Goal: Task Accomplishment & Management: Complete application form

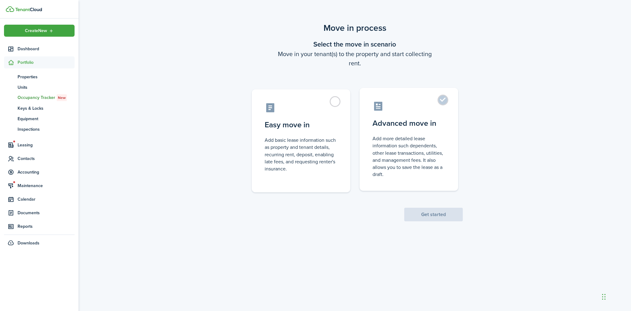
click at [432, 111] on control-radio-card-icon at bounding box center [409, 106] width 73 height 11
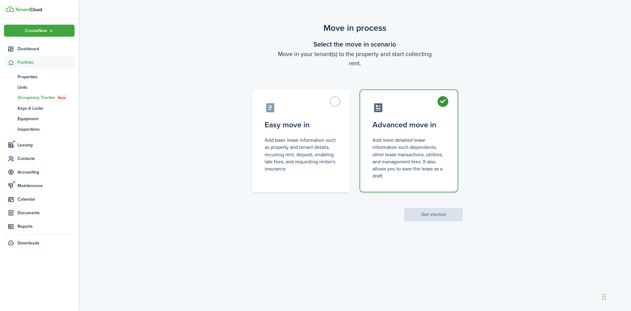
radio input "true"
click at [434, 215] on button "Get started" at bounding box center [434, 215] width 59 height 14
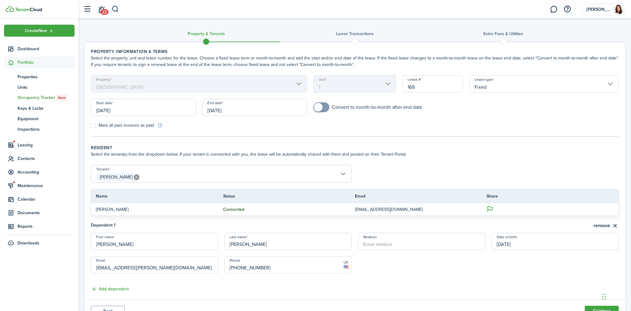
click at [325, 113] on div "Convert to month-to-month after end date" at bounding box center [466, 110] width 312 height 16
checkbox input "true"
click at [324, 109] on span at bounding box center [322, 107] width 6 height 10
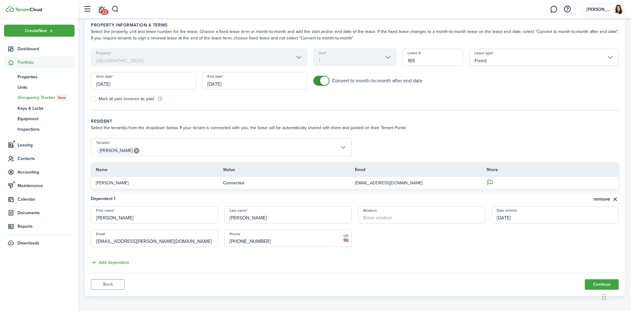
scroll to position [28, 0]
click at [295, 146] on span "[PERSON_NAME]" at bounding box center [221, 149] width 261 height 10
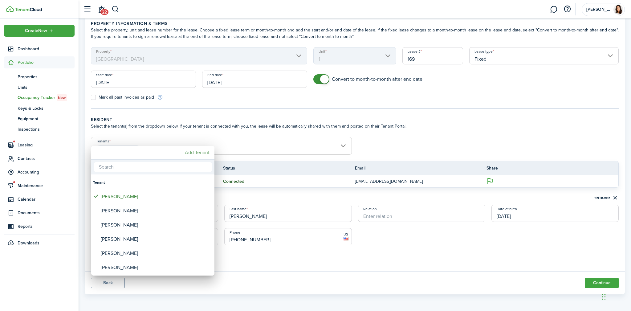
click at [201, 152] on mbsc-button "Add Tenant" at bounding box center [198, 152] width 30 height 11
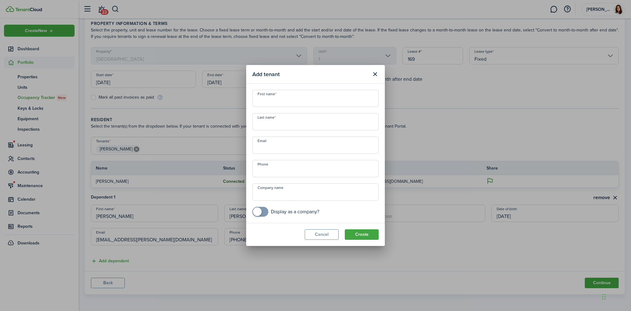
click at [275, 99] on input "First name" at bounding box center [316, 98] width 126 height 17
type input "[PERSON_NAME]"
type input "[EMAIL_ADDRESS][PERSON_NAME][DOMAIN_NAME]"
drag, startPoint x: 327, startPoint y: 69, endPoint x: 302, endPoint y: 69, distance: 24.7
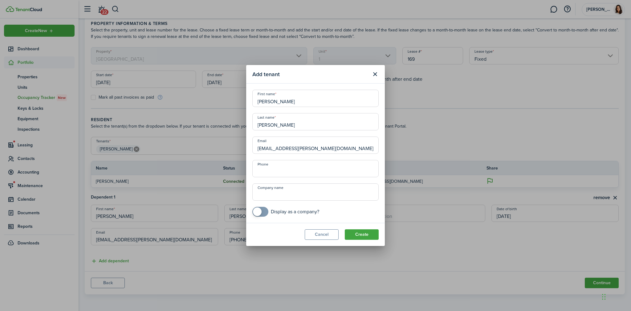
click at [302, 69] on modal-title "Add tenant" at bounding box center [311, 74] width 116 height 12
click at [364, 236] on button "Create" at bounding box center [362, 234] width 34 height 10
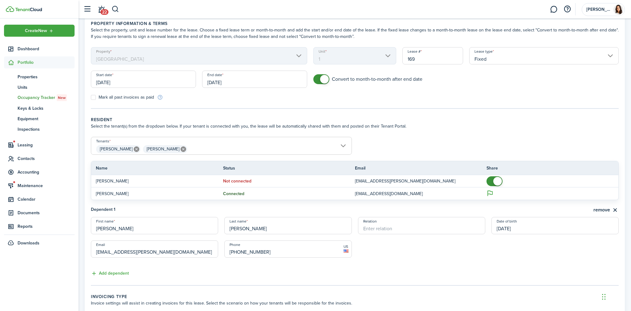
drag, startPoint x: 273, startPoint y: 253, endPoint x: 235, endPoint y: 251, distance: 38.9
click at [232, 251] on input "[PHONE_NUMBER]" at bounding box center [287, 248] width 127 height 17
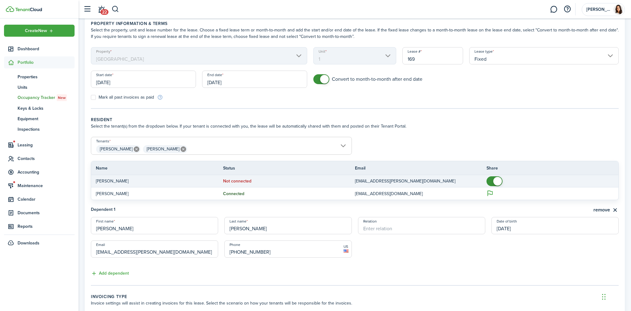
click at [256, 181] on td "Not connected" at bounding box center [289, 181] width 132 height 8
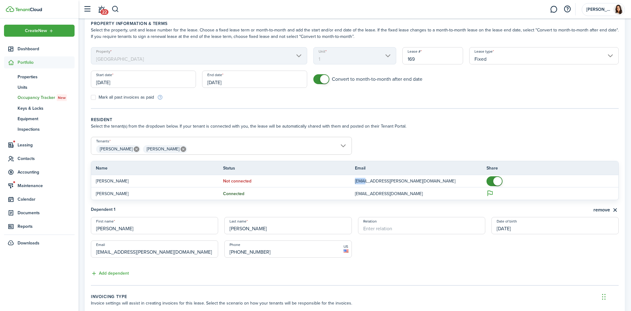
click at [181, 148] on icon at bounding box center [184, 149] width 6 height 6
type input "[PERSON_NAME]"
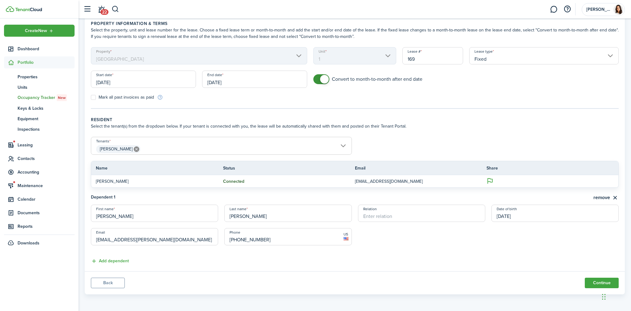
click at [176, 148] on span "[PERSON_NAME]" at bounding box center [221, 149] width 261 height 10
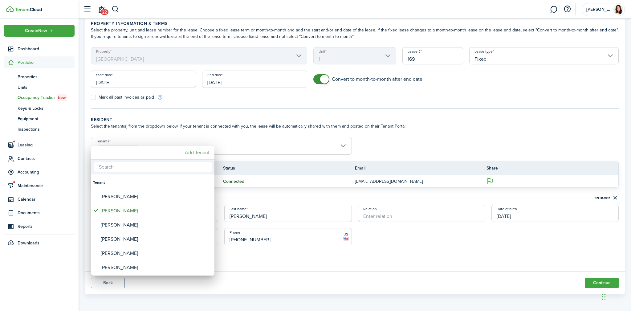
click at [195, 149] on mbsc-button "Add Tenant" at bounding box center [198, 152] width 30 height 11
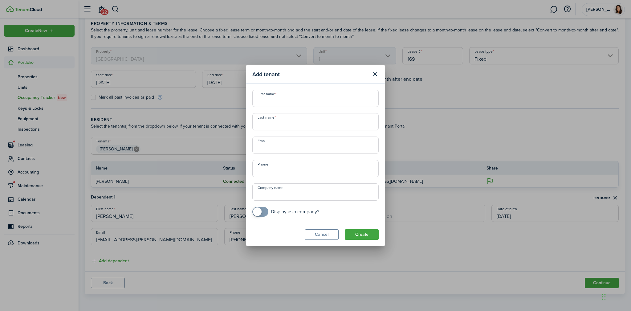
type input "+1"
click at [288, 168] on input "+1" at bounding box center [316, 168] width 126 height 17
paste input "text"
paste input "[PHONE_NUMBER]"
type input "[PHONE_NUMBER]"
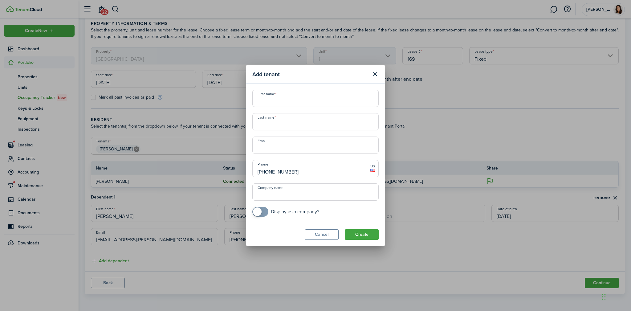
click at [271, 147] on input "Email" at bounding box center [316, 145] width 126 height 17
type input "[EMAIL_ADDRESS][PERSON_NAME][DOMAIN_NAME]"
click at [299, 97] on input "First name" at bounding box center [316, 98] width 126 height 17
type input "[PERSON_NAME]"
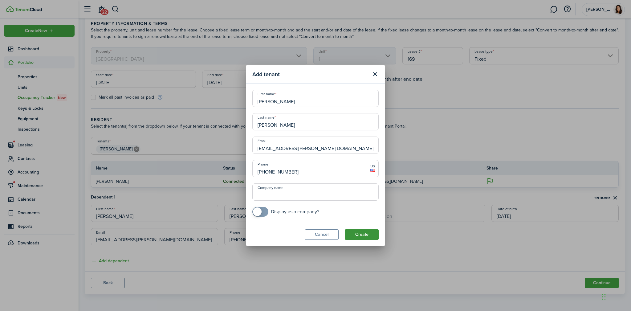
click at [372, 236] on button "Create" at bounding box center [362, 234] width 34 height 10
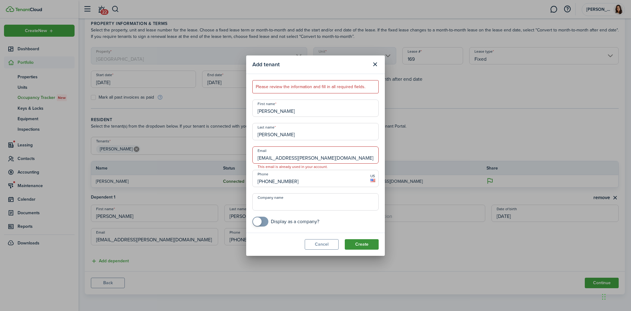
click at [364, 244] on button "Create" at bounding box center [362, 244] width 34 height 10
click at [332, 241] on button "Cancel" at bounding box center [322, 244] width 34 height 10
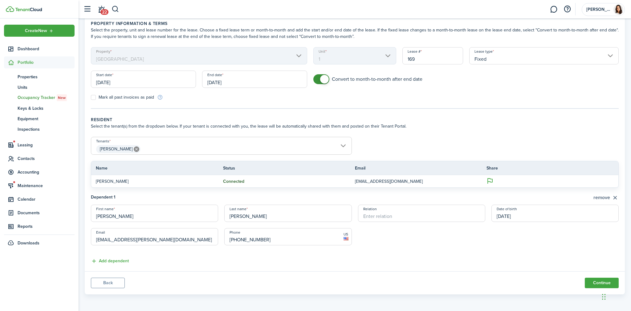
click at [613, 195] on button "remove" at bounding box center [606, 198] width 25 height 8
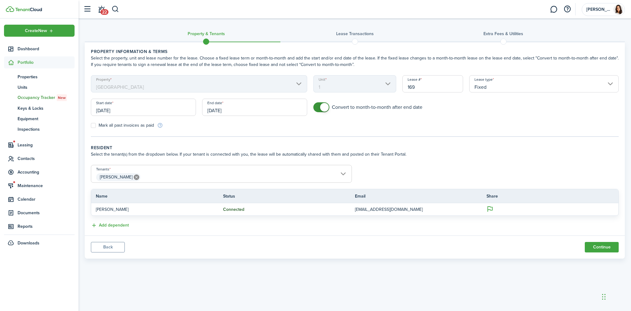
click at [162, 173] on span "[PERSON_NAME]" at bounding box center [221, 177] width 261 height 10
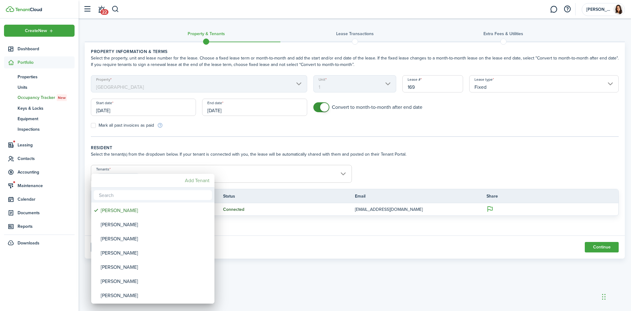
click at [203, 179] on mbsc-button "Add Tenant" at bounding box center [198, 180] width 30 height 11
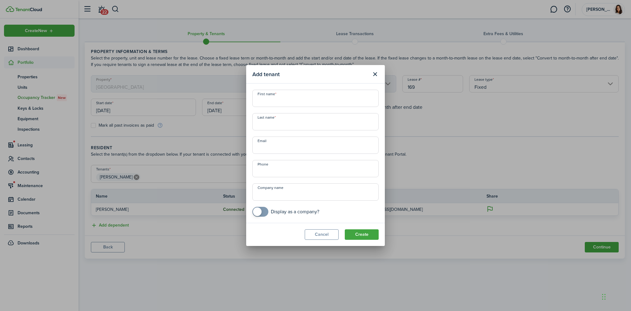
click at [269, 146] on input "Email" at bounding box center [316, 145] width 126 height 17
type input "[EMAIL_ADDRESS][PERSON_NAME][DOMAIN_NAME]"
paste input "[PHONE_NUMBER]"
type input "[PHONE_NUMBER]"
click at [274, 99] on input "First name" at bounding box center [316, 98] width 126 height 17
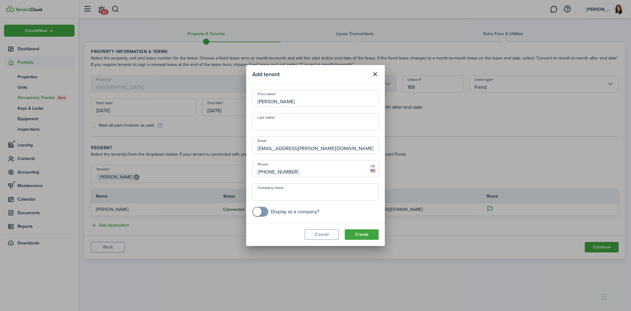
type input "[PERSON_NAME]"
click at [360, 232] on button "Create" at bounding box center [362, 234] width 34 height 10
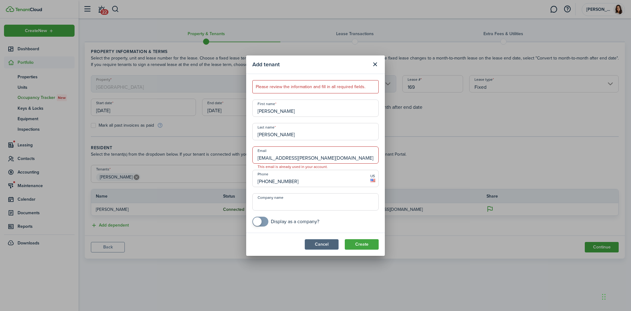
click at [329, 244] on button "Cancel" at bounding box center [322, 244] width 34 height 10
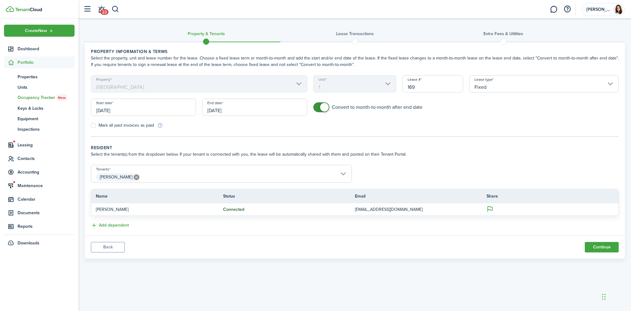
click at [233, 176] on span "[PERSON_NAME]" at bounding box center [221, 177] width 261 height 10
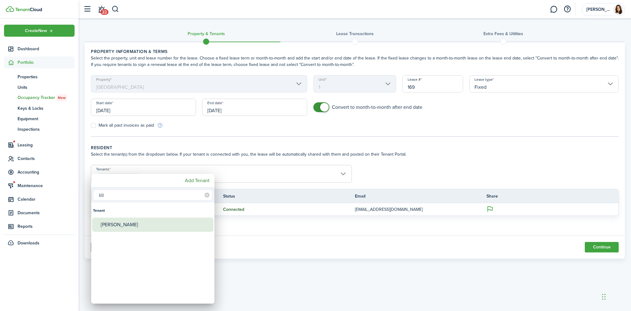
type input "lill"
click at [145, 224] on div "[PERSON_NAME]" at bounding box center [155, 225] width 109 height 14
type input "[PERSON_NAME], [PERSON_NAME]"
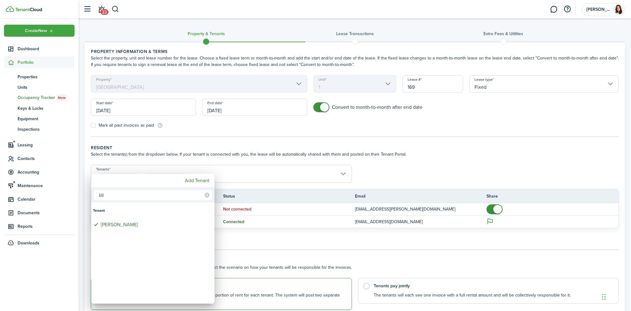
click at [353, 242] on div at bounding box center [316, 156] width 730 height 410
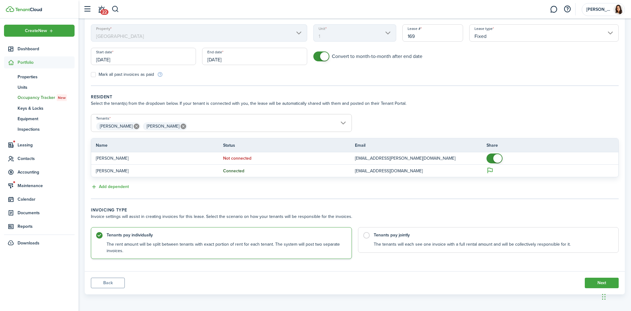
scroll to position [51, 0]
click at [382, 237] on label "Tenants pay jointly The tenants will each see one invoice with a full rental am…" at bounding box center [488, 239] width 261 height 26
radio input "false"
radio input "true"
click at [591, 281] on button "Next" at bounding box center [602, 283] width 34 height 10
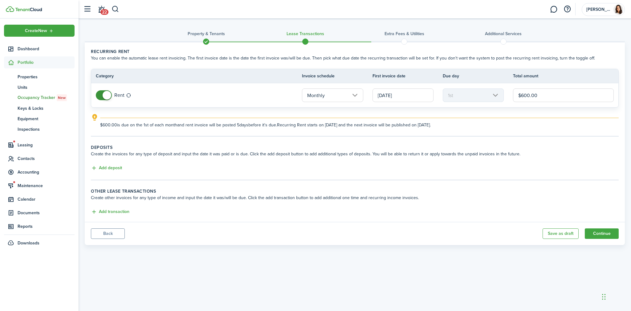
click at [406, 93] on input "[DATE]" at bounding box center [403, 95] width 61 height 14
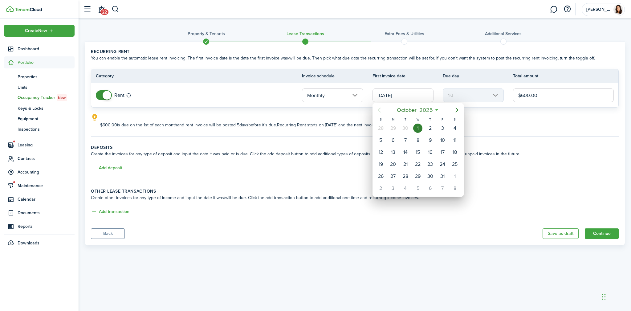
click at [323, 106] on div at bounding box center [316, 156] width 730 height 410
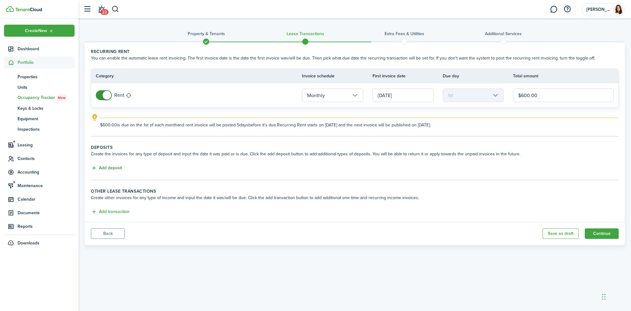
click at [113, 168] on button "Add deposit" at bounding box center [106, 168] width 31 height 7
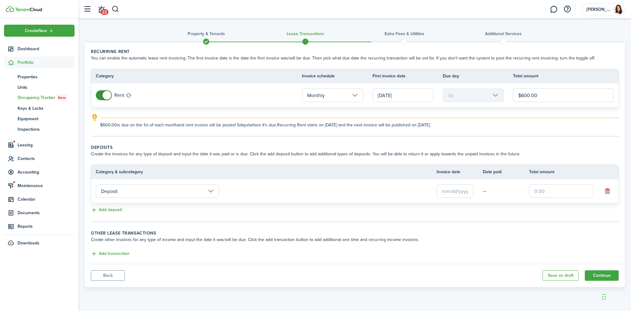
click at [446, 191] on input "text" at bounding box center [455, 191] width 37 height 14
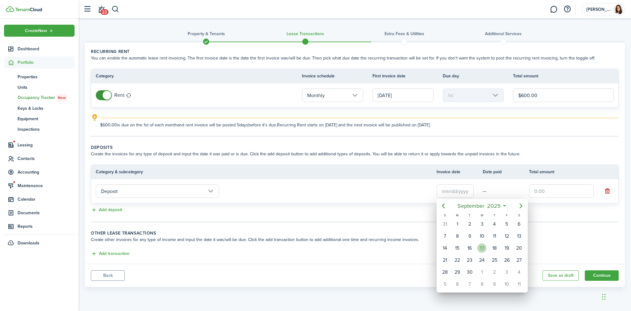
click at [481, 248] on div "17" at bounding box center [482, 248] width 9 height 9
type input "[DATE]"
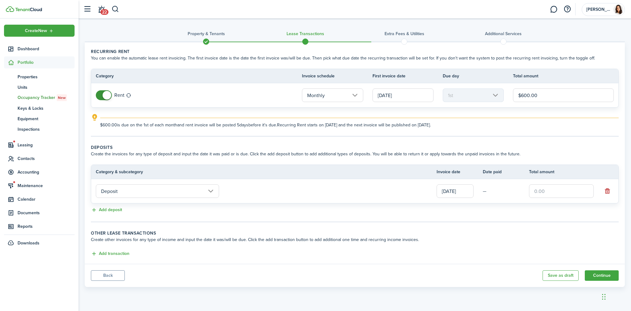
click at [563, 192] on input "text" at bounding box center [561, 191] width 65 height 14
type input "$600.00"
click at [108, 208] on button "Add deposit" at bounding box center [106, 210] width 31 height 7
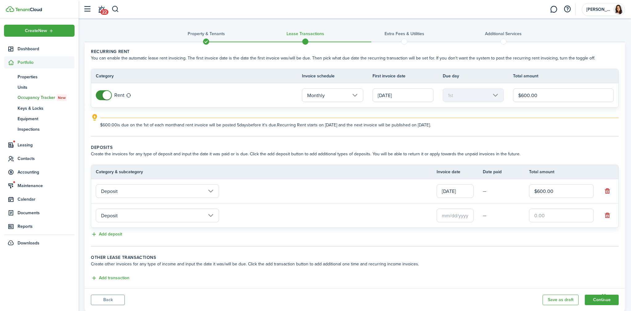
click at [121, 215] on input "Deposit" at bounding box center [157, 216] width 123 height 14
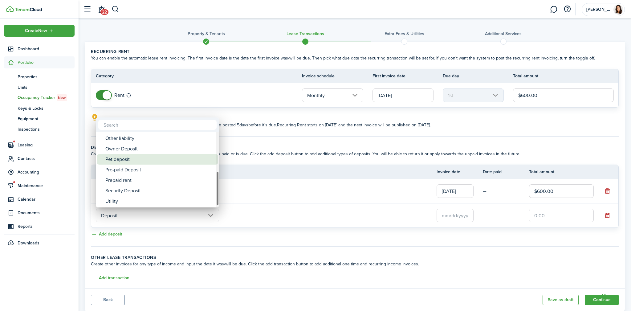
click at [120, 158] on div "Pet deposit" at bounding box center [159, 159] width 109 height 10
type input "Deposit / Pet deposit"
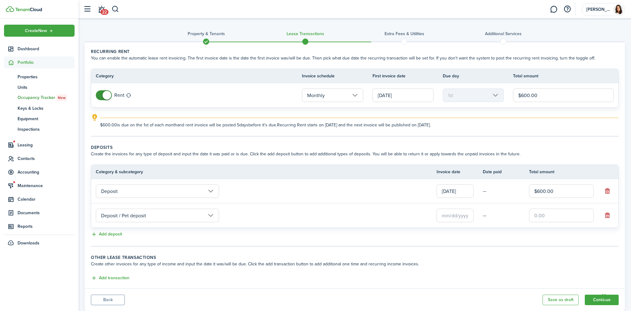
click at [457, 217] on input "text" at bounding box center [455, 216] width 37 height 14
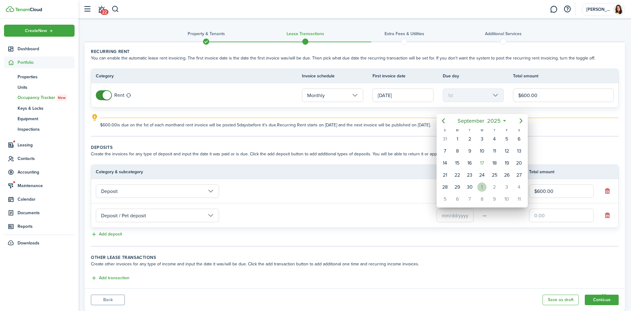
click at [483, 183] on div "1" at bounding box center [482, 187] width 9 height 9
type input "[DATE]"
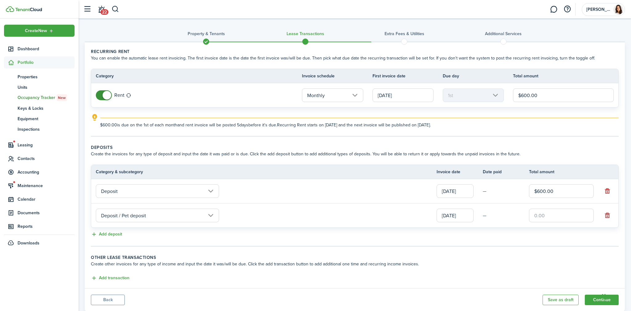
click at [549, 219] on input "text" at bounding box center [561, 216] width 65 height 14
type input "$200.00"
click at [405, 243] on tc-wizard-step "Deposits Create the invoices for any type of deposit and input the date it was …" at bounding box center [355, 195] width 528 height 102
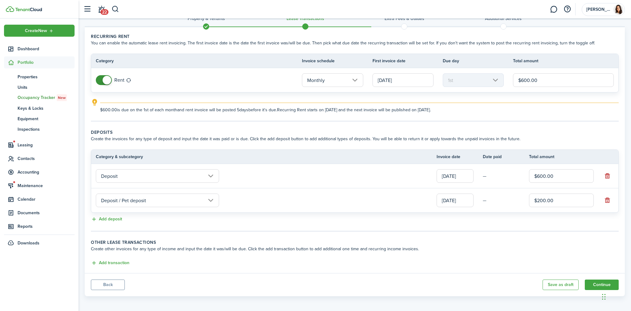
scroll to position [17, 0]
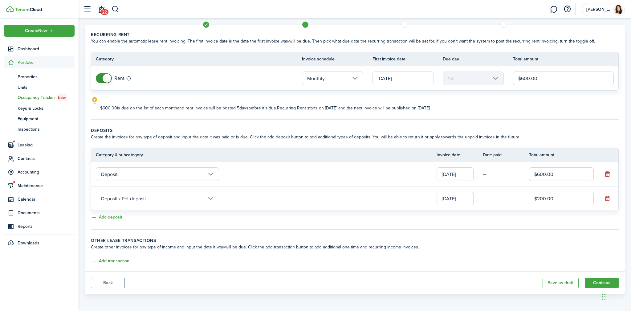
click at [117, 262] on button "Add transaction" at bounding box center [110, 261] width 39 height 7
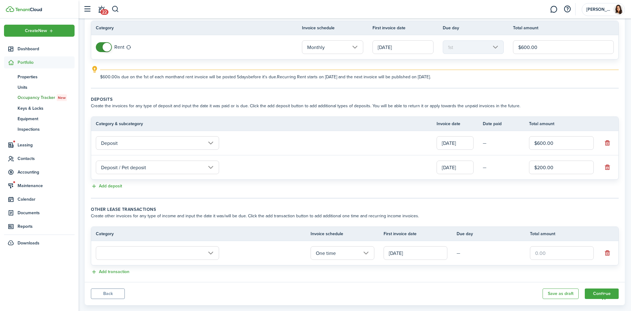
scroll to position [51, 0]
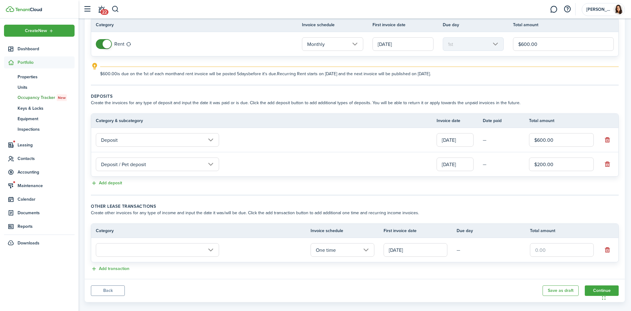
click at [161, 251] on input "text" at bounding box center [157, 250] width 123 height 14
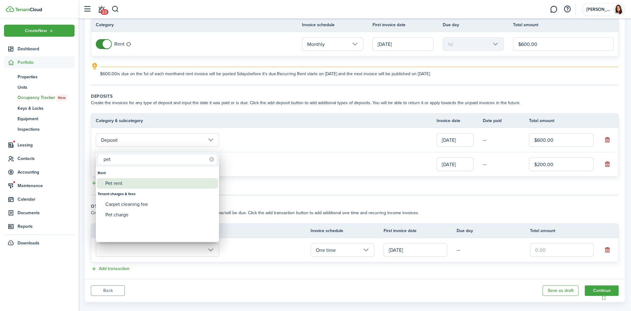
type input "pet"
click at [127, 184] on div "Pet rent" at bounding box center [159, 183] width 109 height 10
type input "Rent / Pet rent"
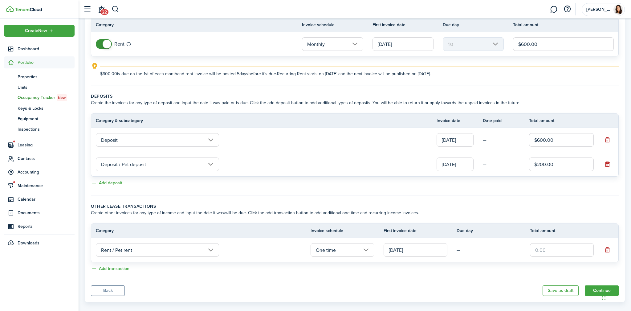
click at [340, 252] on input "One time" at bounding box center [343, 250] width 64 height 14
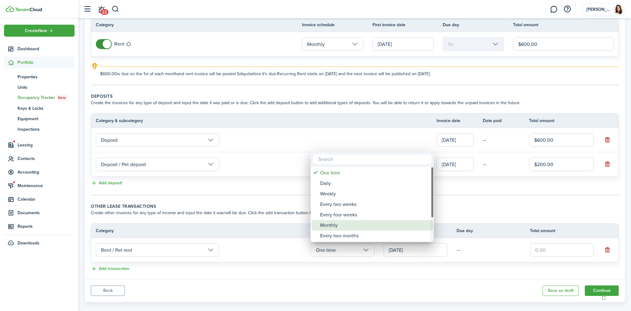
click at [337, 227] on div "Monthly" at bounding box center [374, 225] width 109 height 10
type input "Monthly"
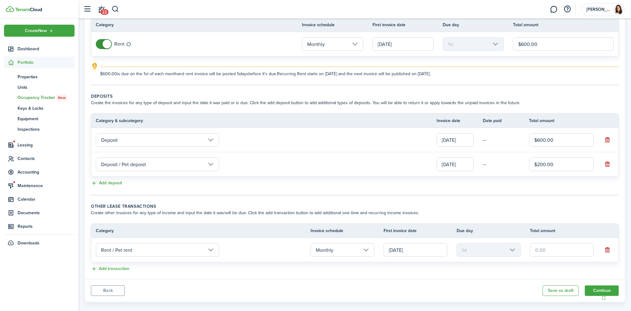
click at [545, 250] on input "text" at bounding box center [562, 250] width 64 height 14
type input "$25.00"
click at [545, 270] on div "Add transaction" at bounding box center [355, 268] width 528 height 7
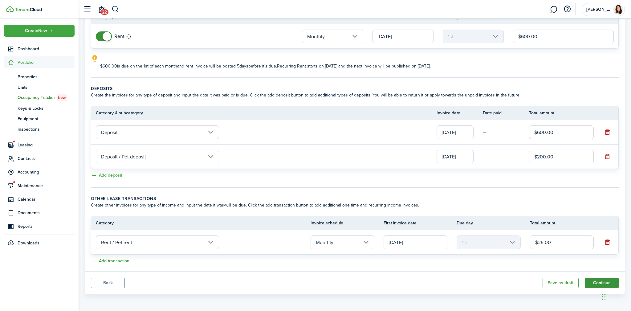
click at [593, 281] on button "Continue" at bounding box center [602, 283] width 34 height 10
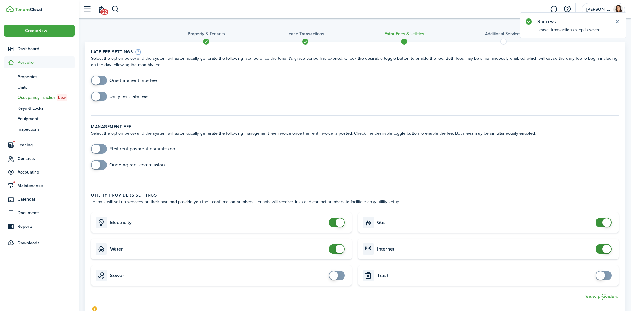
click at [116, 79] on input "checkbox" at bounding box center [124, 81] width 66 height 10
checkbox input "true"
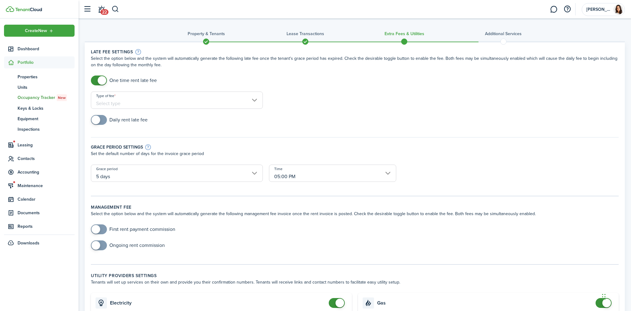
click at [135, 100] on input "Type of fee" at bounding box center [177, 100] width 172 height 17
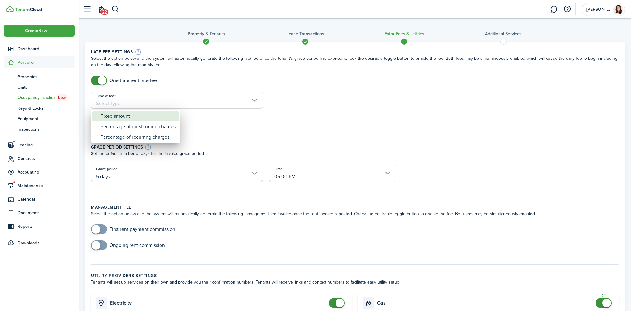
click at [125, 120] on div "Fixed amount" at bounding box center [138, 116] width 75 height 10
type input "Fixed amount"
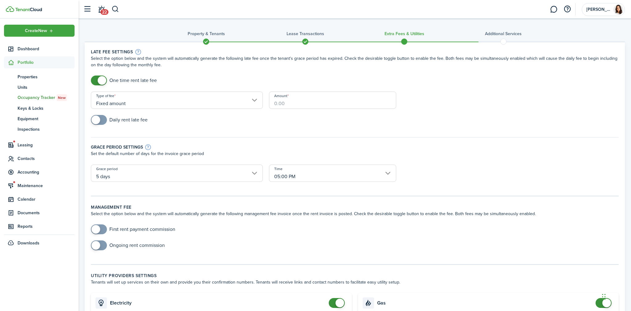
click at [294, 101] on input "Amount" at bounding box center [332, 100] width 127 height 17
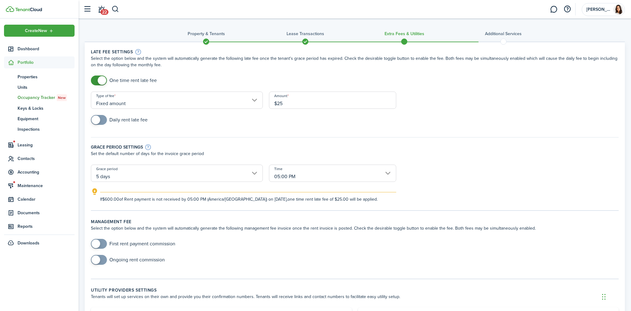
click at [203, 168] on input "5 days" at bounding box center [177, 173] width 172 height 17
type input "$25.00"
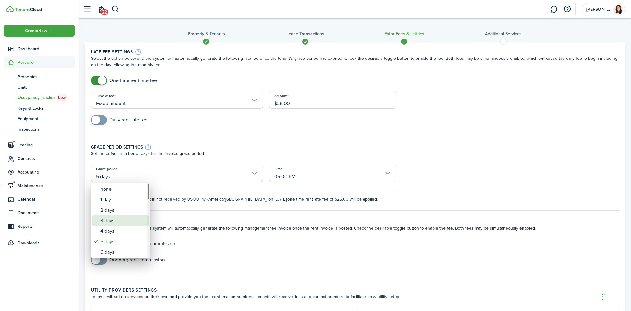
click at [130, 222] on div "3 days" at bounding box center [123, 221] width 45 height 10
type input "3 days"
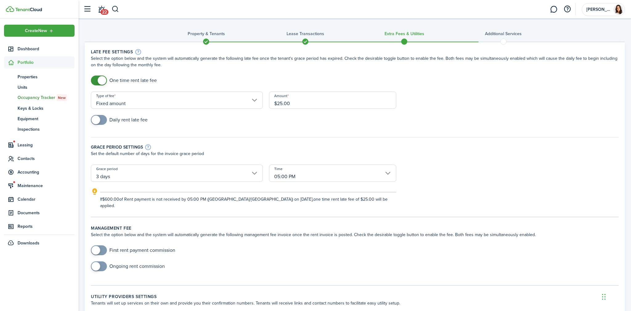
click at [365, 144] on div "Grace period settings" at bounding box center [355, 147] width 528 height 7
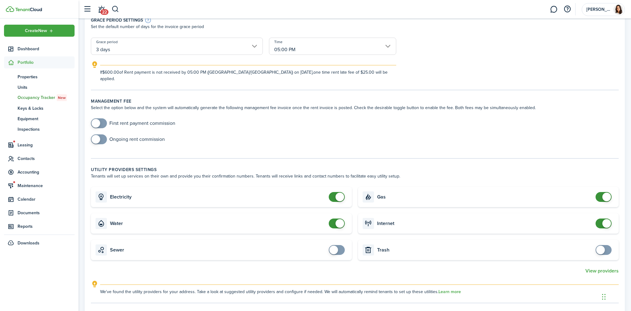
scroll to position [130, 0]
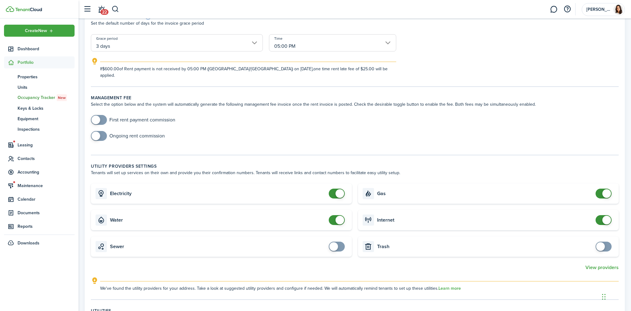
checkbox input "false"
click at [340, 216] on span at bounding box center [340, 220] width 9 height 9
checkbox input "false"
click at [610, 189] on span at bounding box center [607, 193] width 9 height 9
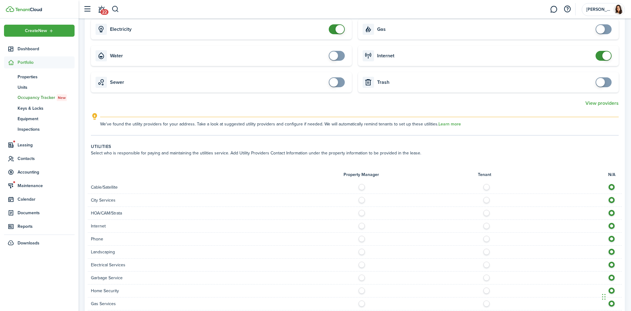
scroll to position [295, 0]
click at [489, 222] on label at bounding box center [488, 223] width 11 height 3
radio input "true"
click at [360, 248] on label at bounding box center [363, 249] width 11 height 3
radio input "true"
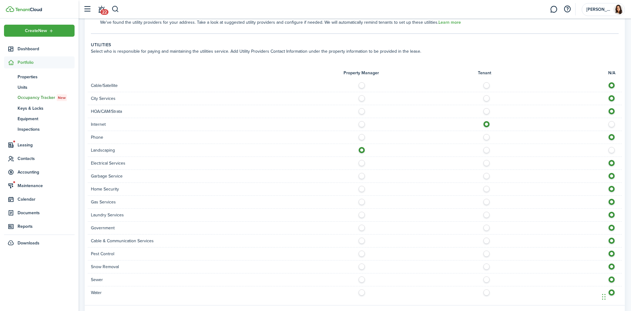
scroll to position [399, 0]
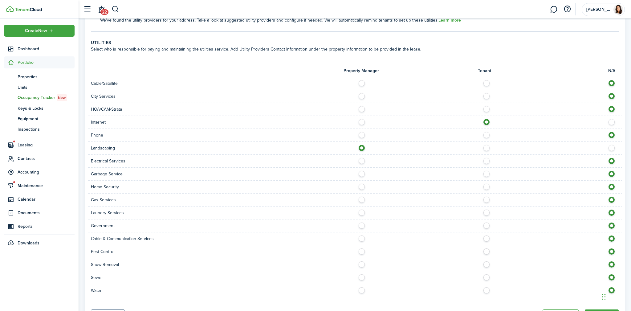
click at [489, 158] on label at bounding box center [488, 159] width 11 height 3
radio input "true"
click at [361, 171] on label at bounding box center [363, 172] width 11 height 3
radio input "true"
click at [362, 197] on label at bounding box center [363, 198] width 11 height 3
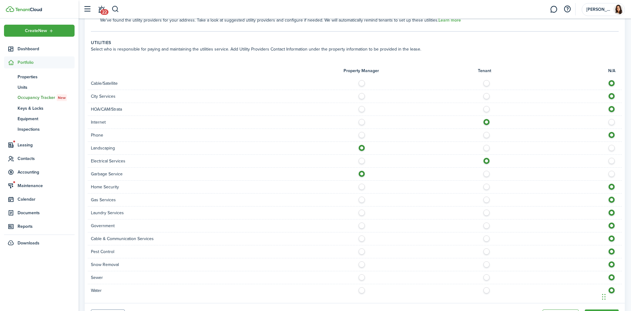
radio input "true"
click at [488, 210] on label at bounding box center [488, 211] width 11 height 3
radio input "true"
click at [363, 249] on label at bounding box center [363, 250] width 11 height 3
radio input "true"
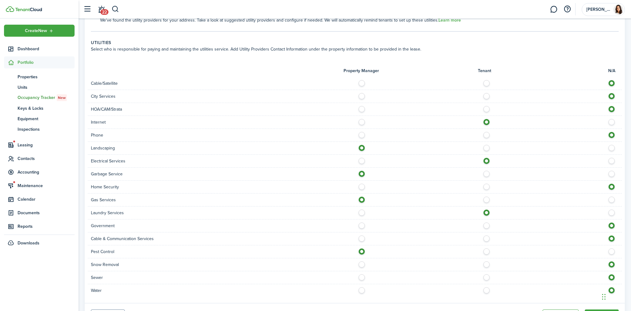
click at [363, 261] on label at bounding box center [363, 262] width 11 height 3
radio input "true"
drag, startPoint x: 363, startPoint y: 271, endPoint x: 364, endPoint y: 280, distance: 8.6
click at [363, 274] on label at bounding box center [363, 275] width 11 height 3
radio input "true"
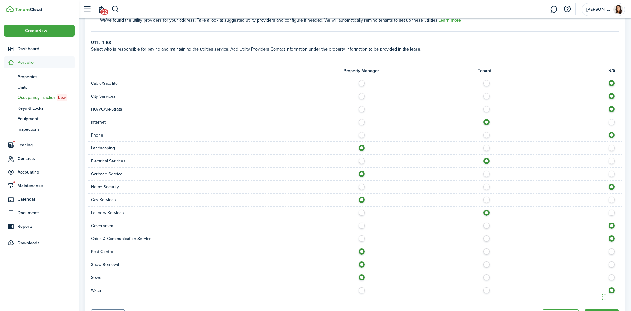
click at [363, 287] on label at bounding box center [363, 288] width 11 height 3
radio input "true"
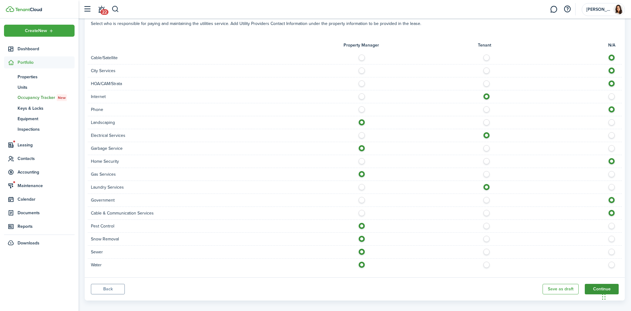
click at [598, 284] on button "Continue" at bounding box center [602, 289] width 34 height 10
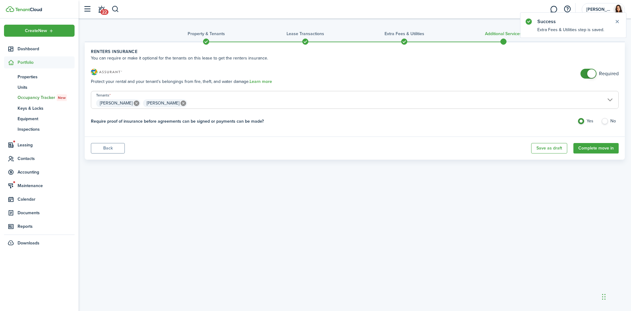
click at [606, 120] on label "No" at bounding box center [611, 122] width 18 height 9
radio input "false"
radio input "true"
checkbox input "false"
click at [593, 73] on span at bounding box center [592, 73] width 9 height 9
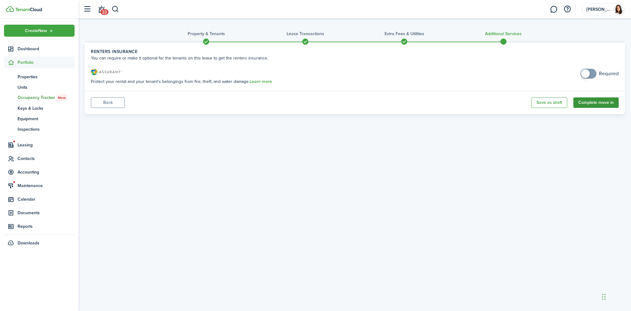
click at [596, 101] on button "Complete move in" at bounding box center [596, 102] width 45 height 10
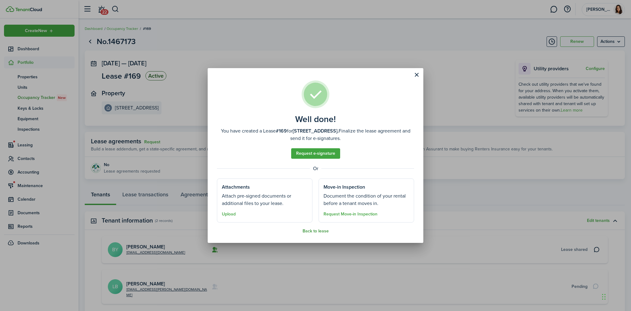
click at [317, 232] on button "Back to lease" at bounding box center [316, 231] width 26 height 5
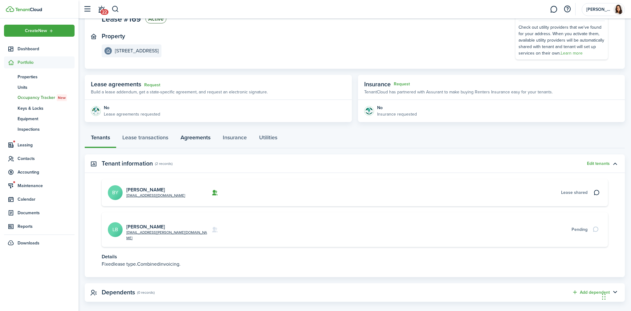
scroll to position [57, 0]
click at [165, 135] on link "Lease transactions" at bounding box center [145, 139] width 58 height 18
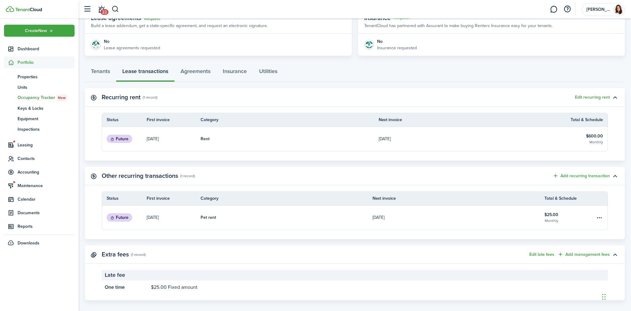
scroll to position [129, 0]
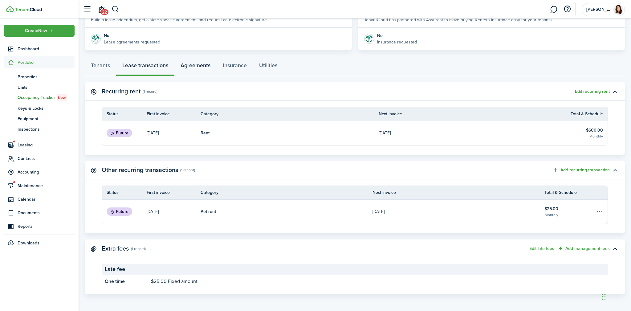
click at [191, 65] on link "Agreements" at bounding box center [196, 67] width 42 height 18
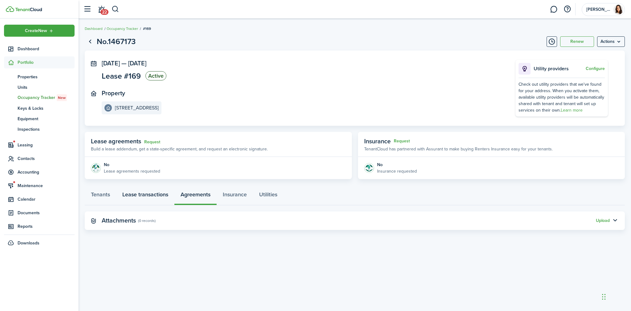
click at [142, 198] on link "Lease transactions" at bounding box center [145, 196] width 58 height 18
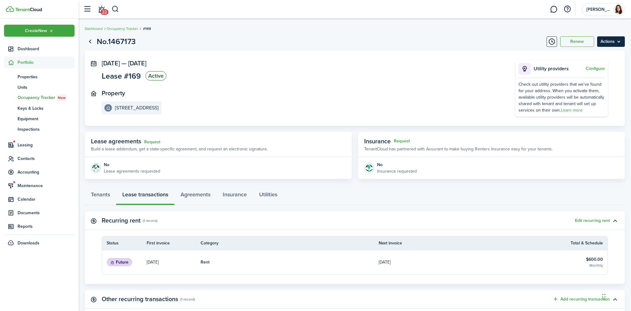
click at [617, 41] on menu-btn "Actions" at bounding box center [612, 41] width 28 height 10
click at [596, 53] on button "Edit" at bounding box center [598, 55] width 54 height 10
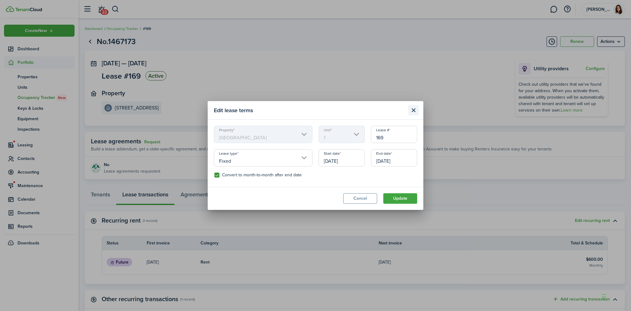
click at [414, 108] on button "Close modal" at bounding box center [414, 110] width 10 height 10
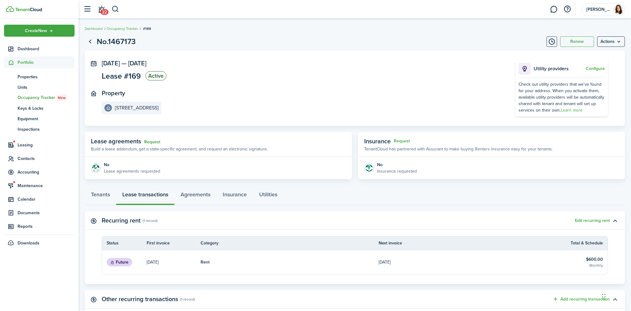
click at [156, 142] on link "Request" at bounding box center [152, 142] width 16 height 5
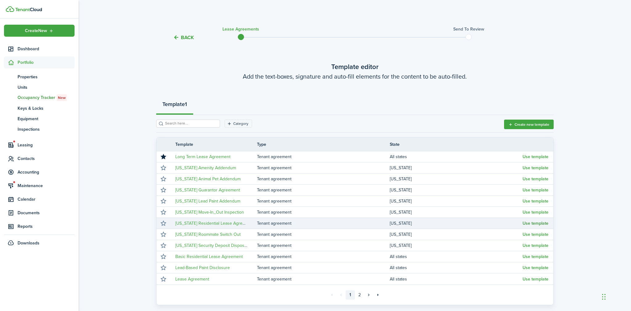
click at [534, 222] on button "Use template" at bounding box center [536, 223] width 26 height 5
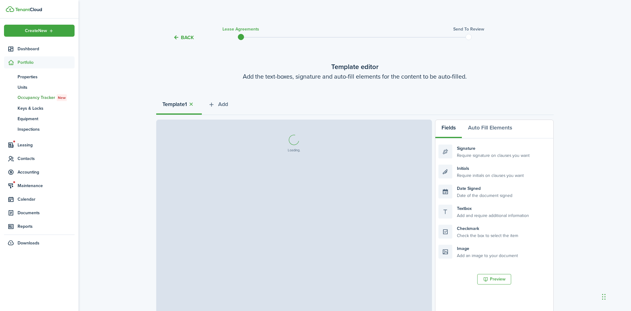
select select "fit"
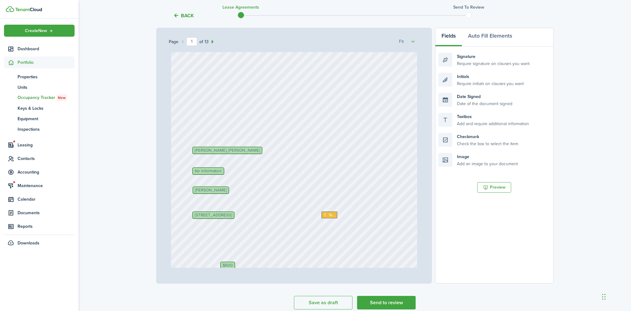
scroll to position [92, 0]
click at [215, 170] on span "No information" at bounding box center [208, 170] width 27 height 4
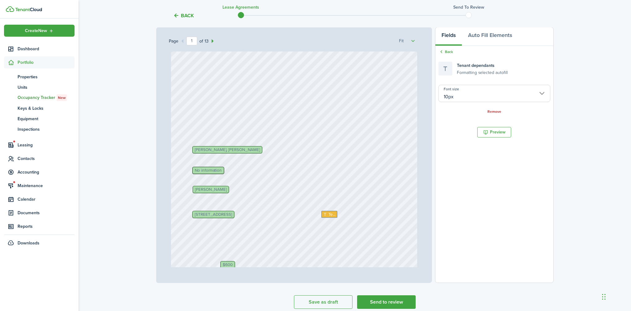
click at [341, 179] on div "Text [STREET_ADDRESS] [PERSON_NAME], [PERSON_NAME] $600 No information Text [DA…" at bounding box center [294, 213] width 246 height 325
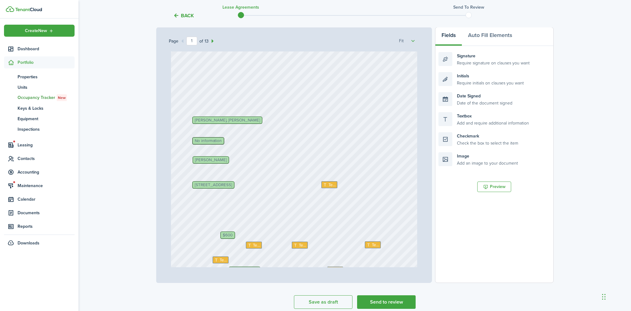
scroll to position [33, 0]
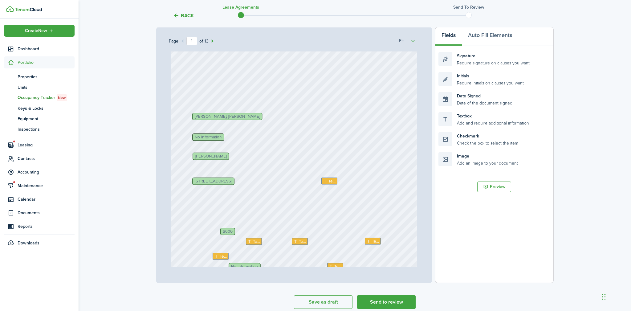
click at [211, 138] on span "No information" at bounding box center [208, 137] width 27 height 4
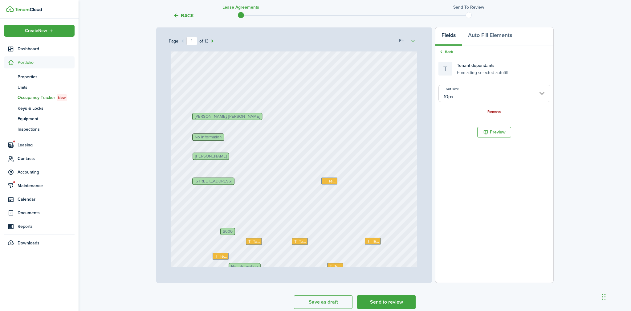
click at [495, 112] on link "Remove" at bounding box center [495, 112] width 14 height 4
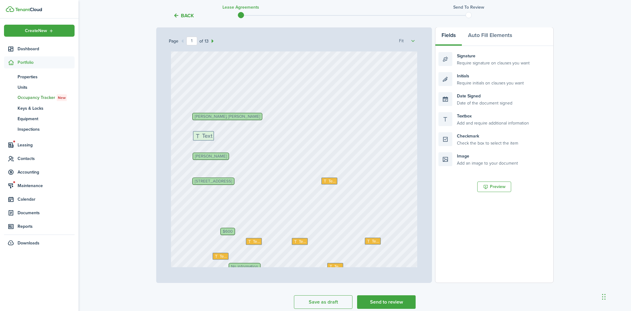
drag, startPoint x: 470, startPoint y: 120, endPoint x: 224, endPoint y: 139, distance: 246.2
click at [224, 139] on div "Page 1 of 13 50% 75% 100% 150% 200% Fit Text [STREET_ADDRESS] [PERSON_NAME], [P…" at bounding box center [355, 155] width 398 height 256
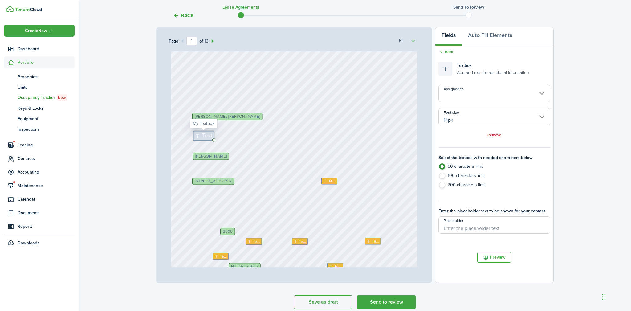
click at [206, 136] on span "Text" at bounding box center [207, 136] width 10 height 9
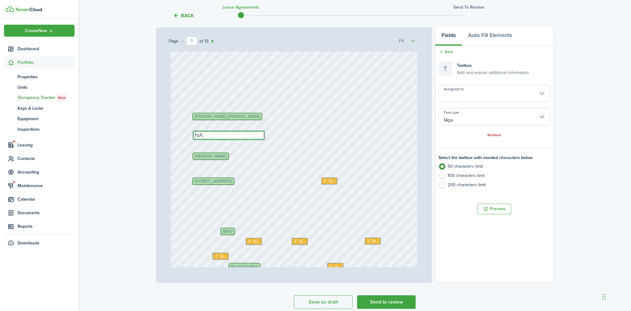
type textarea "NA"
click at [324, 150] on div "Text [STREET_ADDRESS] [PERSON_NAME], [PERSON_NAME] $600 No information Text [DA…" at bounding box center [294, 180] width 246 height 325
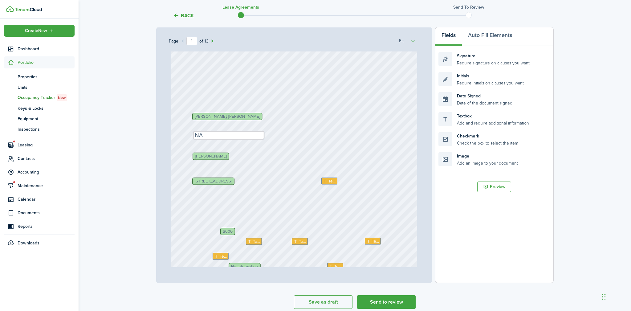
click at [206, 156] on span "[PERSON_NAME]" at bounding box center [210, 156] width 31 height 4
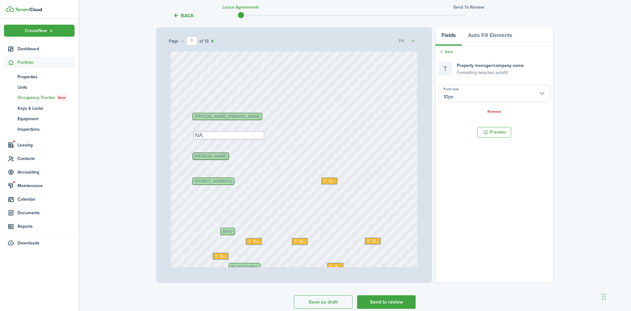
click at [496, 112] on link "Remove" at bounding box center [495, 112] width 14 height 4
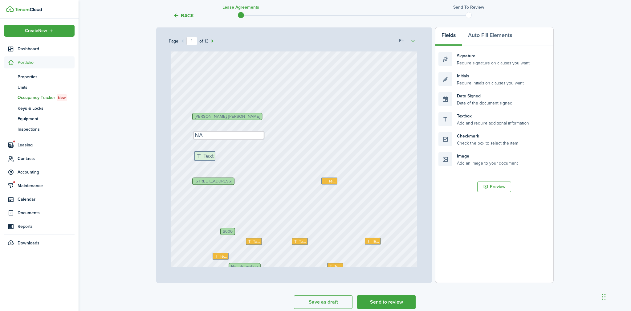
drag, startPoint x: 469, startPoint y: 121, endPoint x: 224, endPoint y: 160, distance: 247.3
click at [224, 160] on div "Page 1 of 13 50% 75% 100% 150% 200% Fit Text [STREET_ADDRESS] [PERSON_NAME], [P…" at bounding box center [355, 155] width 398 height 256
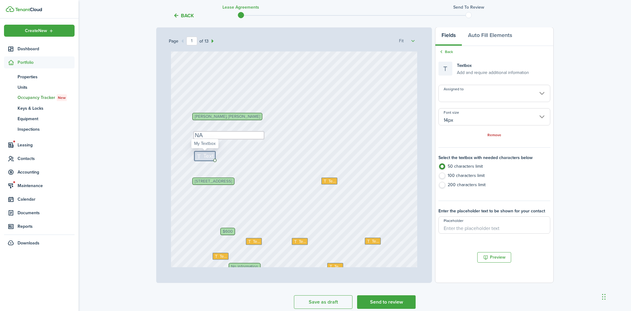
click at [207, 156] on span "Text" at bounding box center [208, 156] width 10 height 9
click at [0, 0] on textarea at bounding box center [0, 0] width 0 height 0
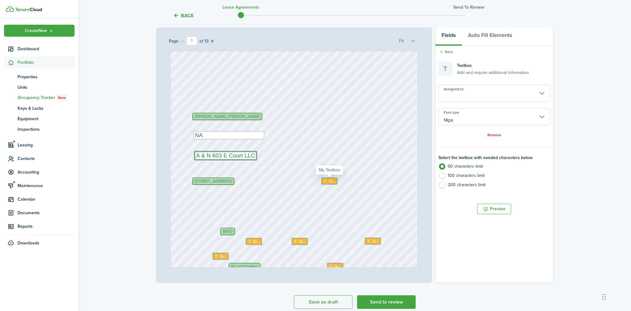
type textarea "A & N 603 E Court LLC"
click at [333, 179] on span "Text" at bounding box center [332, 181] width 7 height 6
type input "Me"
type input "10px"
click at [331, 180] on span "Text" at bounding box center [332, 181] width 7 height 6
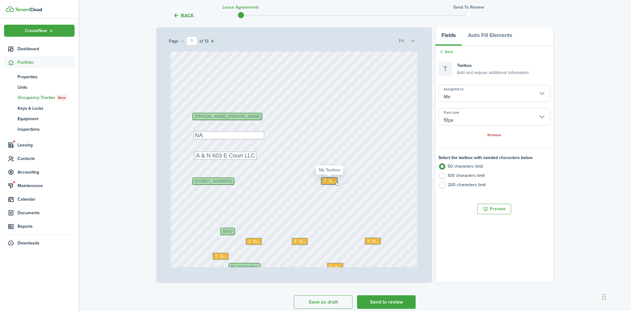
click at [331, 180] on span "Text" at bounding box center [332, 181] width 7 height 6
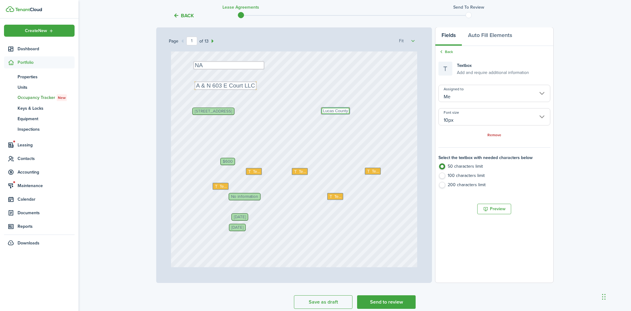
scroll to position [108, 0]
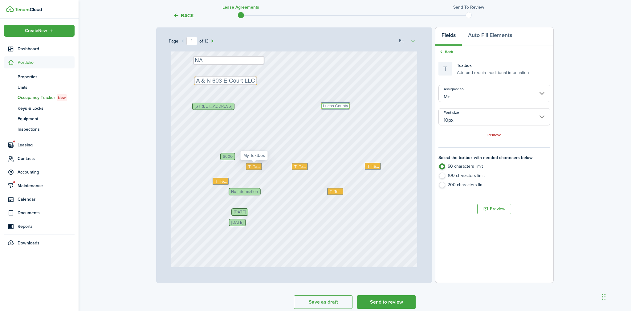
type textarea "Lucas County"
click at [259, 166] on span "Text" at bounding box center [256, 167] width 7 height 6
click at [252, 166] on icon at bounding box center [250, 167] width 5 height 4
type textarea "NA"
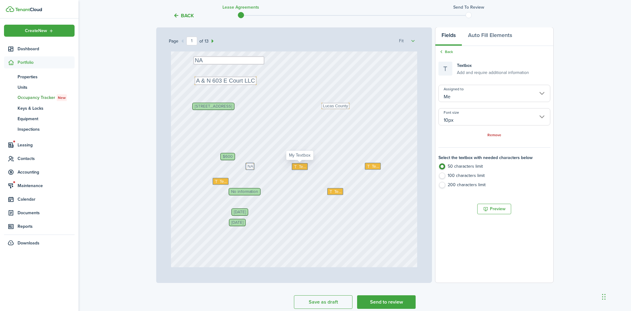
click at [306, 167] on span "Text" at bounding box center [302, 166] width 7 height 6
type textarea "NA"
click at [379, 166] on span "Text" at bounding box center [375, 166] width 7 height 6
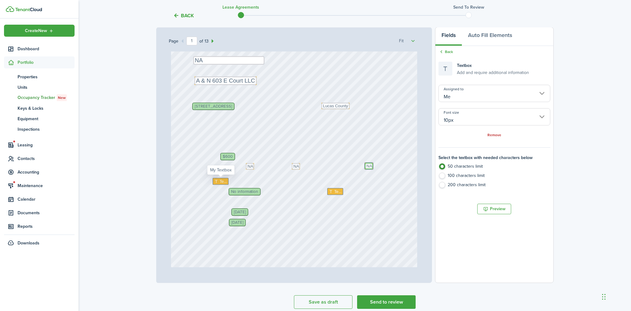
type textarea "NA"
click at [221, 181] on span "Text" at bounding box center [223, 181] width 7 height 6
type textarea "$25"
click at [238, 192] on span "No information" at bounding box center [244, 192] width 27 height 4
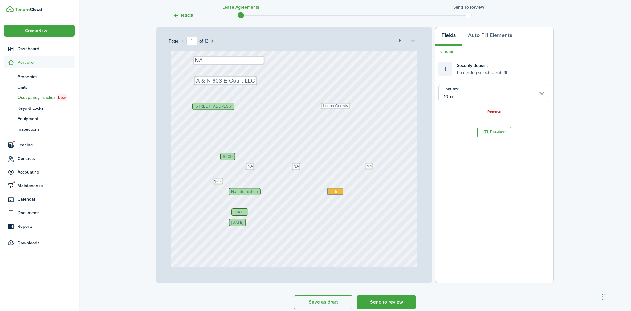
click at [240, 191] on span "No information" at bounding box center [244, 192] width 27 height 4
click at [239, 191] on span "No information" at bounding box center [244, 192] width 27 height 4
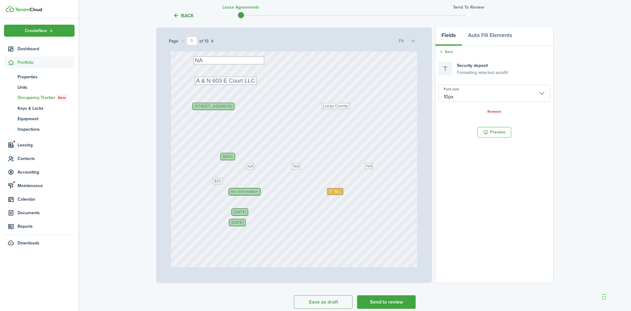
click at [273, 206] on div "Text [STREET_ADDRESS] [PERSON_NAME], [PERSON_NAME] $600 No information Text NA …" at bounding box center [294, 105] width 246 height 325
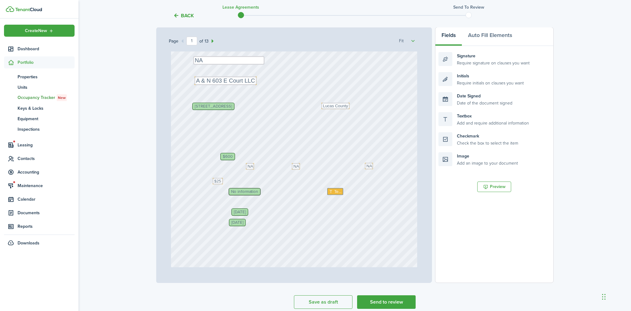
click at [249, 191] on span "No information" at bounding box center [244, 192] width 27 height 4
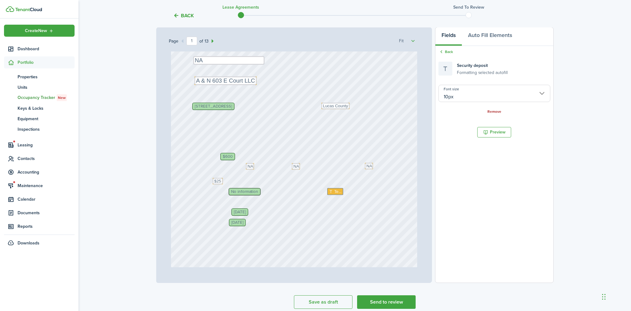
click at [497, 112] on link "Remove" at bounding box center [495, 112] width 14 height 4
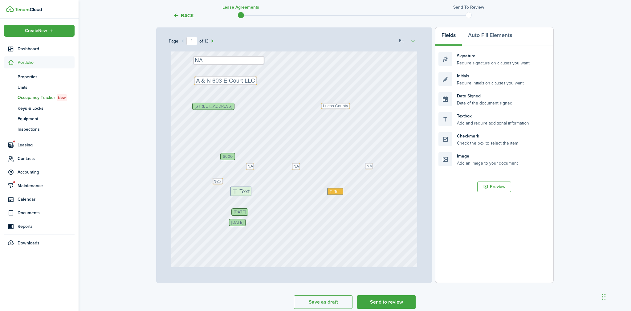
drag, startPoint x: 485, startPoint y: 121, endPoint x: 277, endPoint y: 196, distance: 221.0
click at [277, 196] on div "Page 1 of 13 50% 75% 100% 150% 200% Fit Text [STREET_ADDRESS] [PERSON_NAME], [P…" at bounding box center [355, 155] width 398 height 256
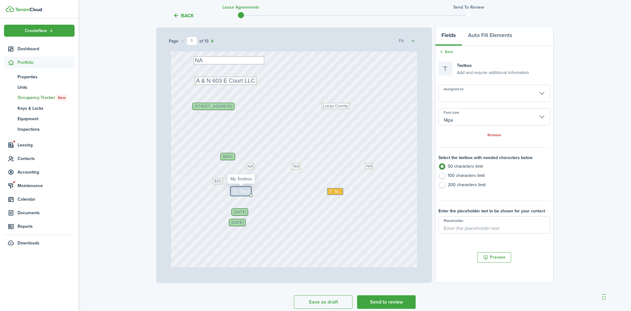
click at [242, 191] on span "Text" at bounding box center [245, 191] width 10 height 9
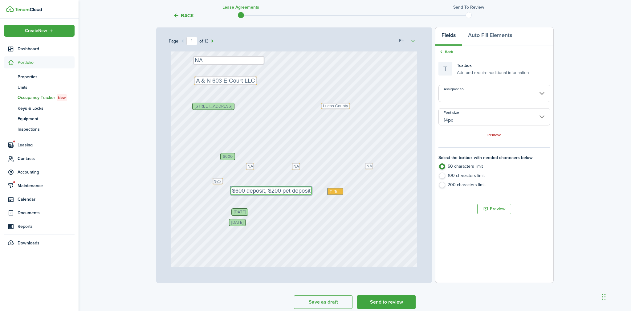
click at [495, 123] on input "14px" at bounding box center [495, 116] width 112 height 17
type textarea "$600 deposit, $200 pet deposit"
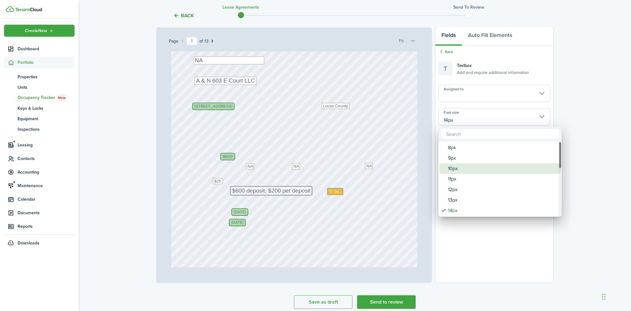
click at [466, 169] on div "10px" at bounding box center [502, 168] width 109 height 10
type input "10px"
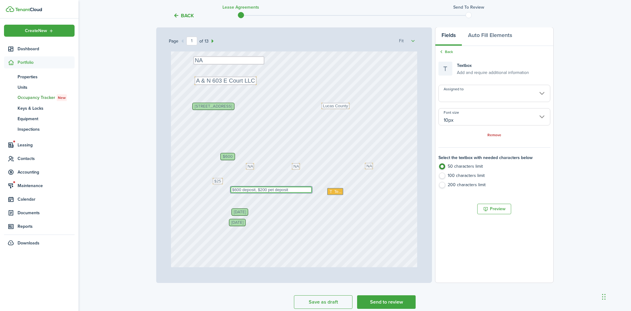
click at [310, 191] on textarea "$600 deposit, $200 pet deposit" at bounding box center [272, 190] width 82 height 6
click at [315, 205] on div "Text [STREET_ADDRESS] [PERSON_NAME], [PERSON_NAME] $600 Text NA [DATE] Text Luc…" at bounding box center [294, 105] width 246 height 325
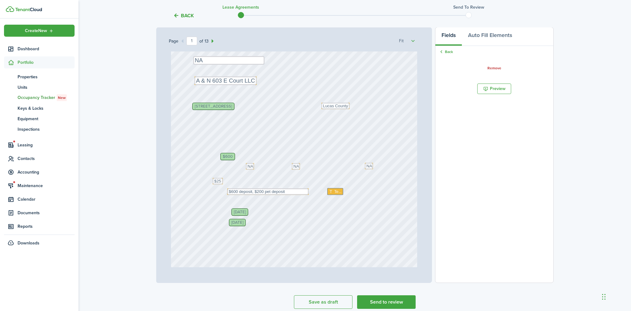
drag, startPoint x: 285, startPoint y: 191, endPoint x: 234, endPoint y: 189, distance: 50.6
click at [339, 190] on span "Text" at bounding box center [338, 192] width 7 height 6
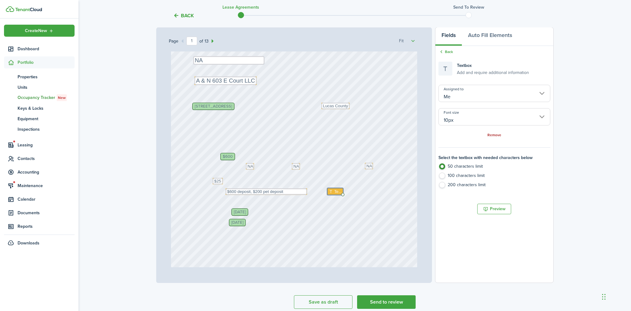
click at [492, 134] on link "Remove" at bounding box center [495, 135] width 14 height 4
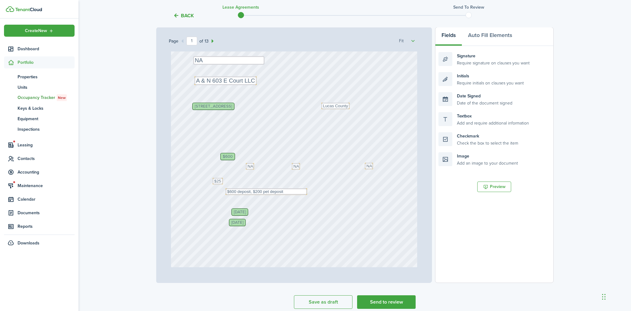
click at [349, 212] on div "[STREET_ADDRESS] [PERSON_NAME], [PERSON_NAME] $600 Text NA [DATE] Text Lucas Co…" at bounding box center [294, 105] width 246 height 325
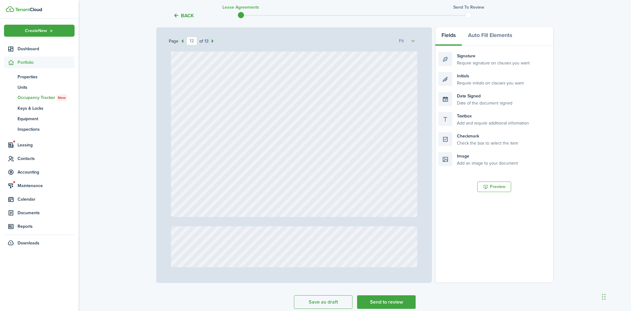
scroll to position [3834, 0]
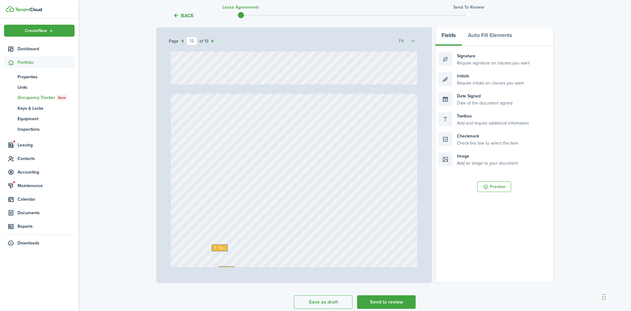
type input "13"
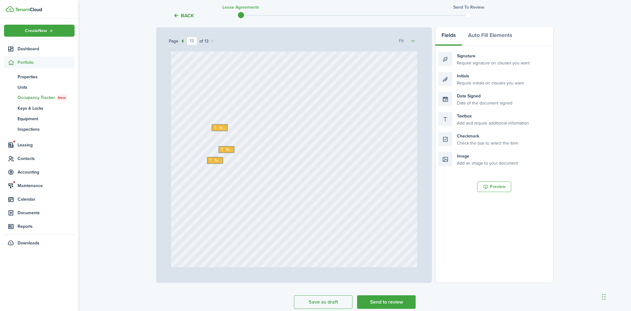
scroll to position [4094, 0]
click at [219, 120] on span "Text" at bounding box center [222, 120] width 7 height 6
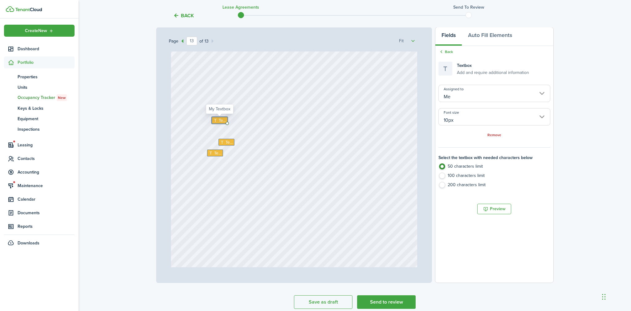
click at [220, 119] on span "Text" at bounding box center [222, 120] width 7 height 6
type textarea "TenantCloud portal"
click at [224, 142] on icon at bounding box center [222, 142] width 5 height 4
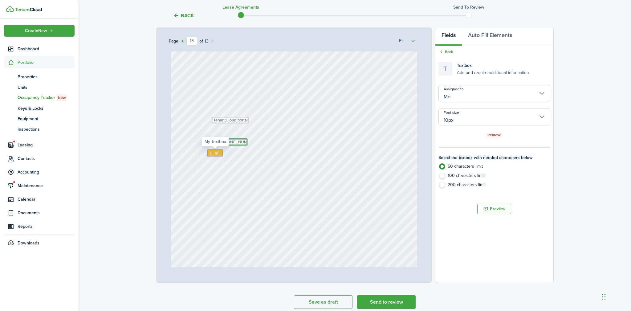
type textarea "[PHONE_NUMBER]"
click at [218, 154] on span "Text" at bounding box center [217, 153] width 7 height 6
click at [218, 154] on textarea at bounding box center [215, 153] width 16 height 7
type textarea "TenantCloud Portal"
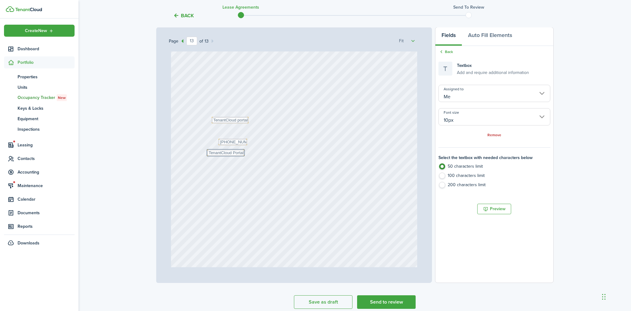
click at [361, 190] on div "Text [PHONE_NUMBER] Text TenantCloud Portal Text TenantCloud portal" at bounding box center [294, 128] width 246 height 325
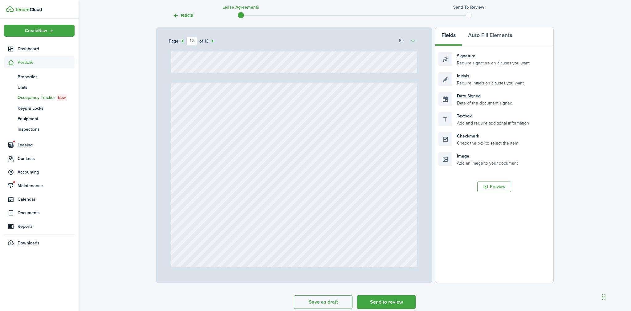
type input "11"
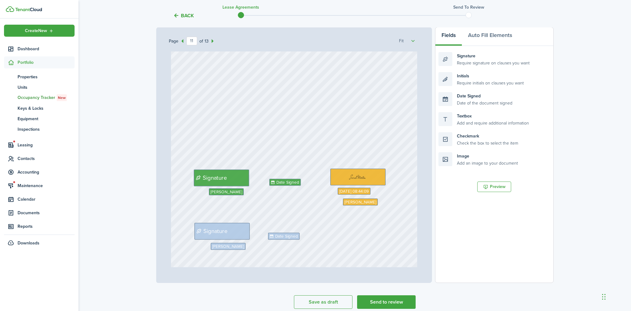
scroll to position [3343, 0]
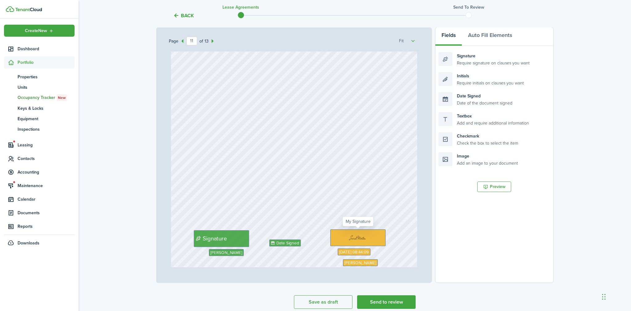
click at [370, 242] on img at bounding box center [358, 238] width 55 height 16
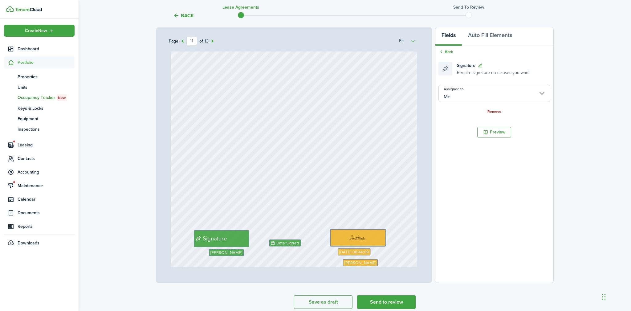
click at [539, 95] on input "Me" at bounding box center [495, 93] width 112 height 17
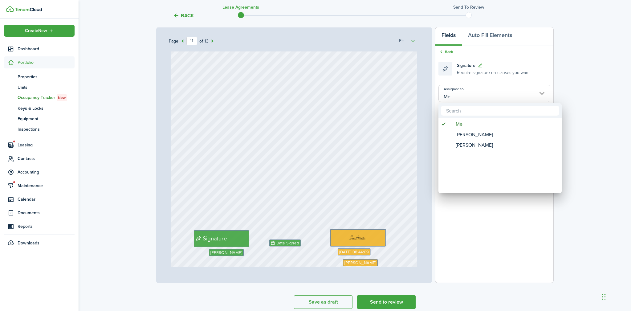
click at [557, 58] on div at bounding box center [316, 156] width 730 height 410
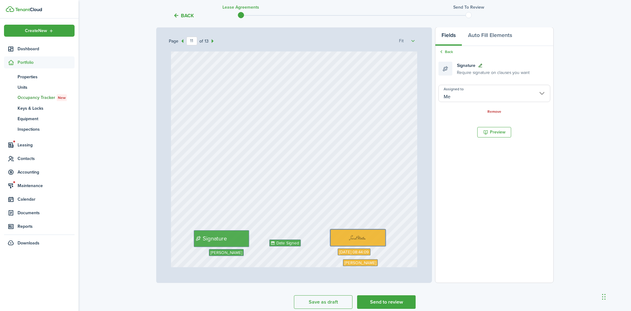
click at [481, 64] on icon at bounding box center [480, 65] width 5 height 5
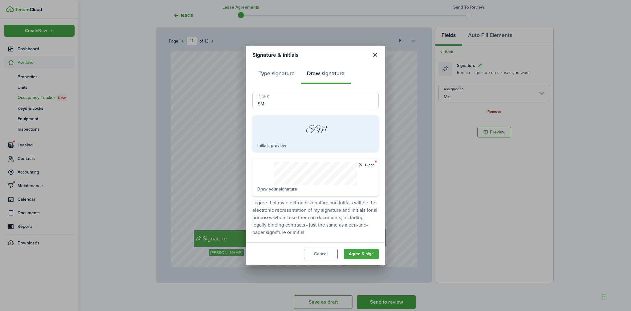
click at [299, 104] on input "SM" at bounding box center [316, 100] width 126 height 17
type input "S"
type input "AM"
click at [284, 73] on button "Type signature" at bounding box center [277, 75] width 48 height 18
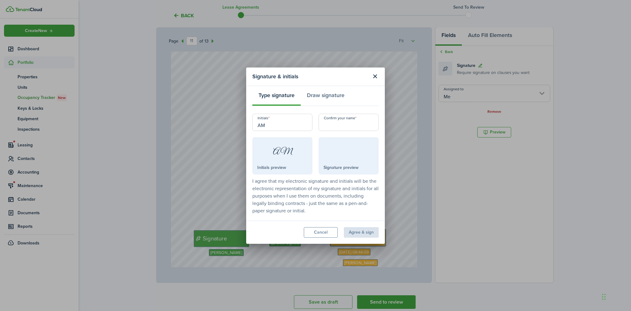
click at [334, 125] on input "Confirm your name" at bounding box center [349, 122] width 60 height 17
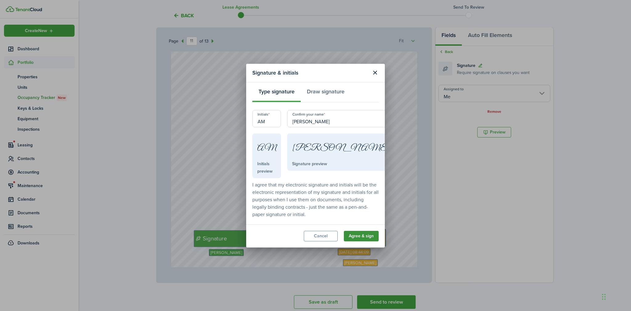
type input "[PERSON_NAME]"
click at [364, 231] on button "Agree & sign" at bounding box center [361, 236] width 35 height 10
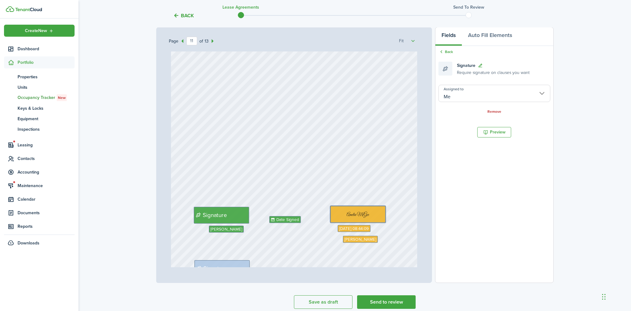
scroll to position [3378, 0]
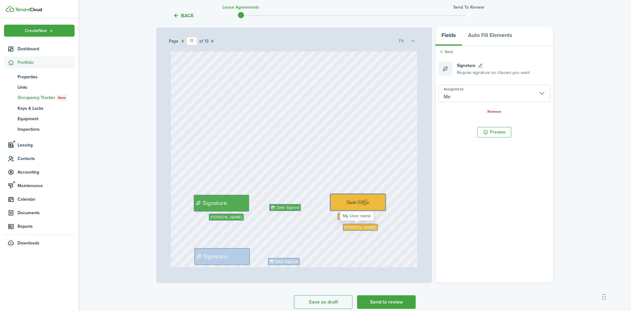
click at [354, 228] on span "[PERSON_NAME]" at bounding box center [360, 227] width 31 height 6
click at [356, 225] on span "[PERSON_NAME]" at bounding box center [360, 227] width 31 height 6
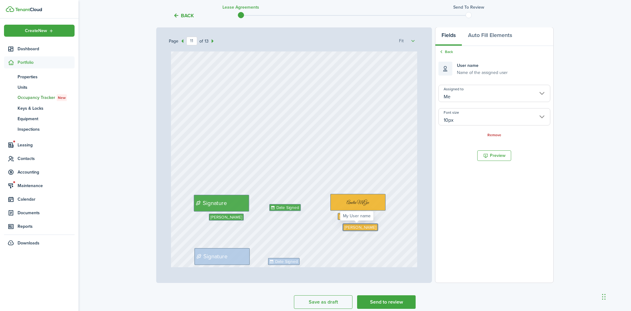
click at [362, 226] on span "[PERSON_NAME]" at bounding box center [360, 227] width 31 height 6
click at [493, 135] on link "Remove" at bounding box center [495, 135] width 14 height 4
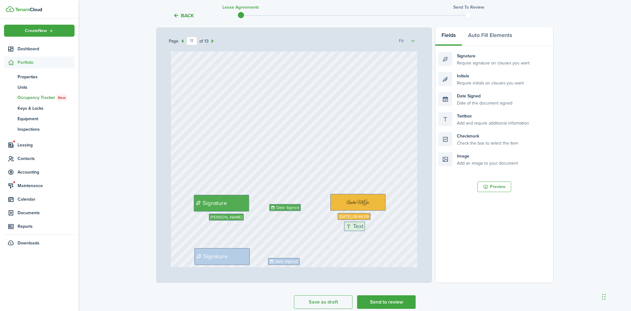
drag, startPoint x: 480, startPoint y: 119, endPoint x: 384, endPoint y: 228, distance: 146.2
click at [385, 228] on div "Page 11 of 13 50% 75% 100% 150% 200% Fit [STREET_ADDRESS] [PERSON_NAME], [PERSO…" at bounding box center [355, 155] width 398 height 256
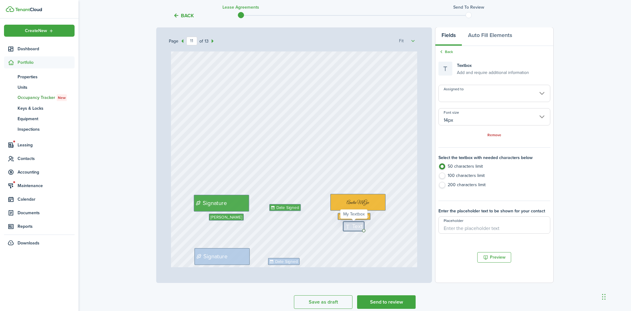
click at [356, 227] on span "Text" at bounding box center [358, 226] width 10 height 9
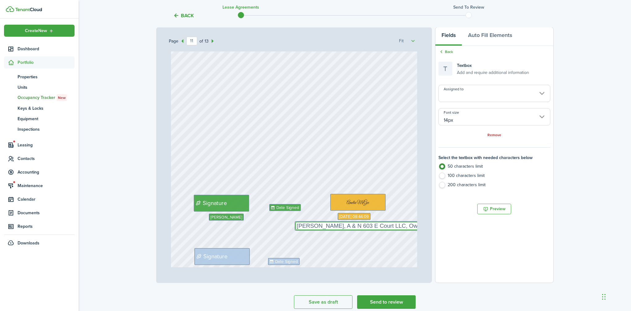
click at [469, 121] on input "14px" at bounding box center [495, 116] width 112 height 17
type textarea "[PERSON_NAME], A & N 603 E Court LLC, Owner"
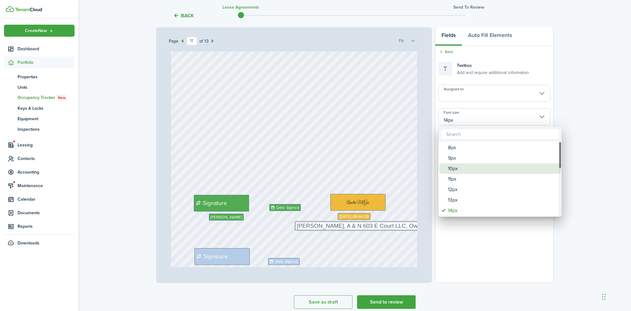
click at [463, 169] on div "10px" at bounding box center [502, 168] width 109 height 10
type input "10px"
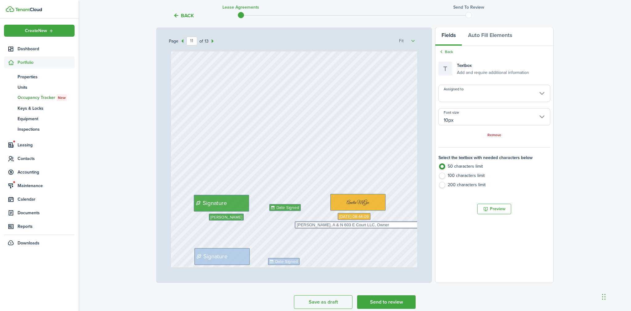
click at [371, 252] on div "[PERSON_NAME] Date Signed [DATE] 08:44:09 Date Signed Signature [PERSON_NAME] S…" at bounding box center [294, 176] width 246 height 325
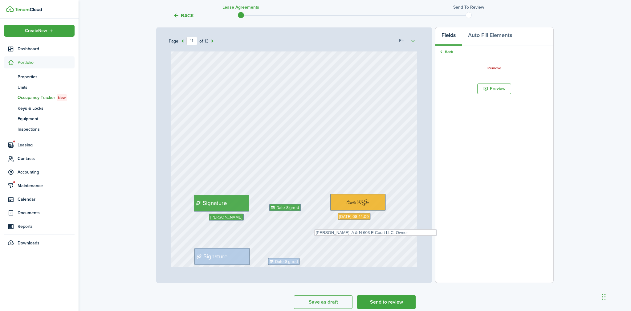
drag, startPoint x: 362, startPoint y: 225, endPoint x: 380, endPoint y: 233, distance: 20.0
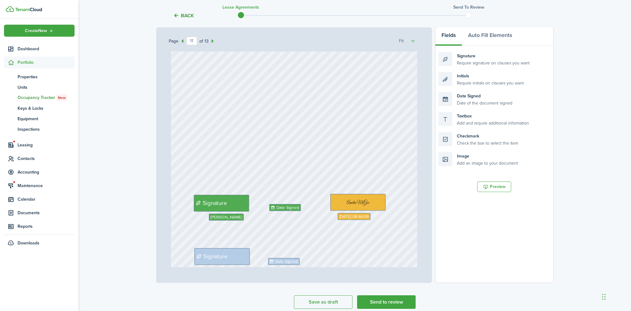
click at [360, 236] on div "[PERSON_NAME] Date Signed [DATE] 08:44:09 Date Signed Signature [PERSON_NAME] S…" at bounding box center [294, 176] width 246 height 325
click at [363, 224] on div "[PERSON_NAME] Date Signed [DATE] 08:44:09 Date Signed Signature [PERSON_NAME] S…" at bounding box center [294, 176] width 246 height 325
click at [396, 210] on div "[PERSON_NAME] Date Signed [DATE] 08:44:09 Date Signed Signature [PERSON_NAME] S…" at bounding box center [294, 176] width 246 height 325
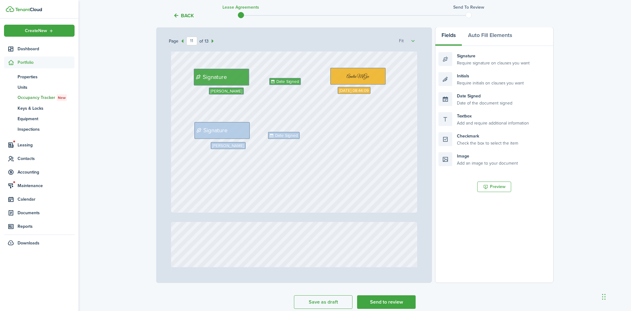
scroll to position [3366, 0]
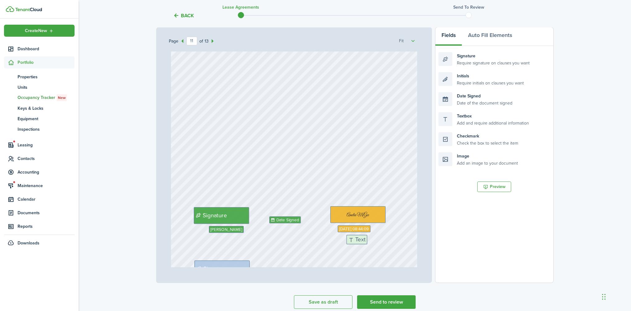
drag, startPoint x: 475, startPoint y: 121, endPoint x: 382, endPoint y: 243, distance: 154.0
click at [384, 243] on div "Page 11 of 13 50% 75% 100% 150% 200% Fit [STREET_ADDRESS] [PERSON_NAME], [PERSO…" at bounding box center [355, 155] width 398 height 256
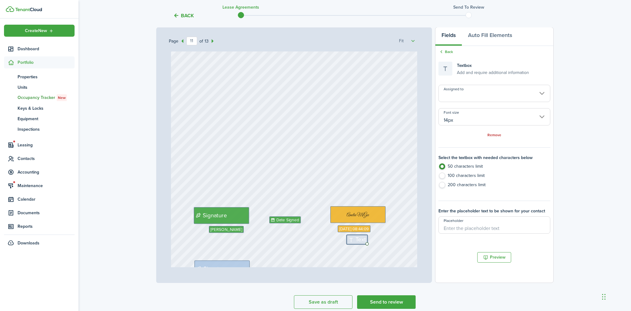
click at [468, 122] on input "14px" at bounding box center [495, 116] width 112 height 17
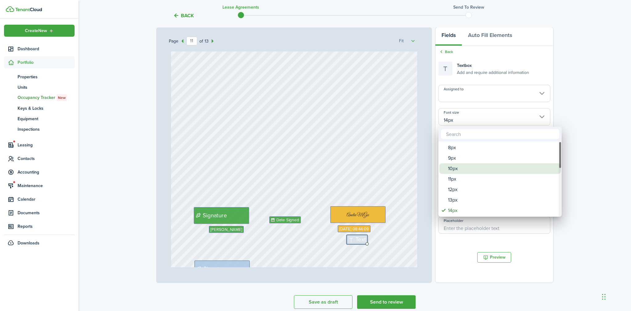
click at [458, 169] on div "10px" at bounding box center [502, 168] width 109 height 10
type input "10px"
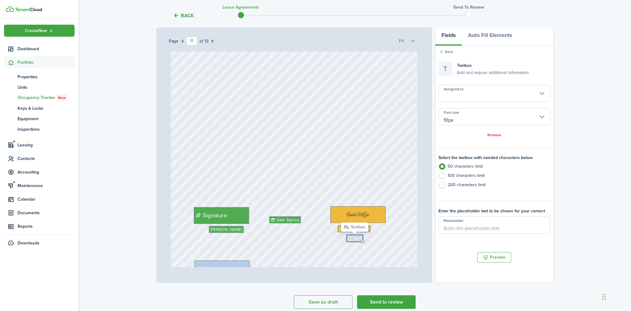
click at [351, 239] on icon at bounding box center [350, 238] width 5 height 4
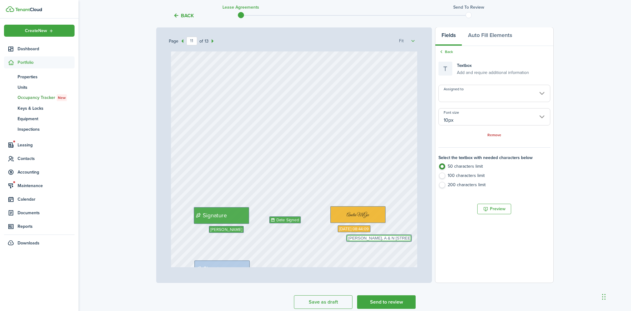
scroll to position [0, 0]
type textarea "[PERSON_NAME], A & N 603 E Court LLC Owner"
click at [424, 156] on div "Page 11 of 13 50% 75% 100% 150% 200% Fit [STREET_ADDRESS] [PERSON_NAME], [PERSO…" at bounding box center [294, 155] width 276 height 256
drag, startPoint x: 384, startPoint y: 245, endPoint x: 379, endPoint y: 241, distance: 6.6
click at [384, 245] on div "[PERSON_NAME] Date Signed [DATE] 08:44:09 Date Signed Signature [PERSON_NAME] S…" at bounding box center [294, 188] width 246 height 325
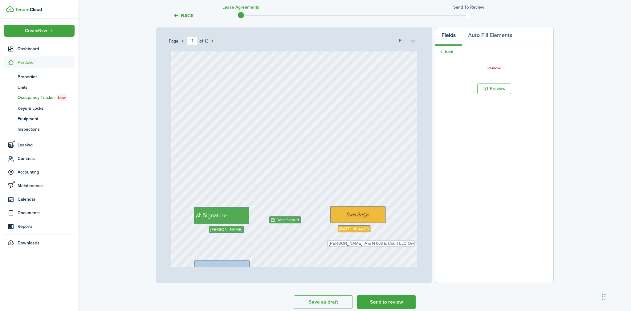
drag, startPoint x: 379, startPoint y: 238, endPoint x: 376, endPoint y: 244, distance: 6.2
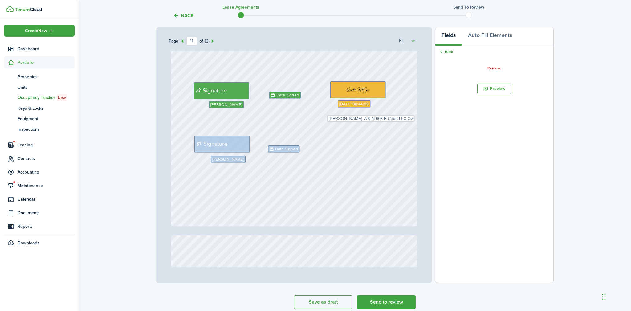
scroll to position [3491, 0]
click at [386, 305] on button "Send to review" at bounding box center [386, 302] width 59 height 14
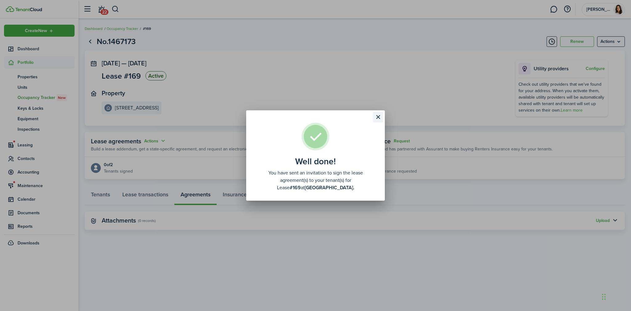
click at [378, 117] on button "Close modal" at bounding box center [378, 117] width 10 height 10
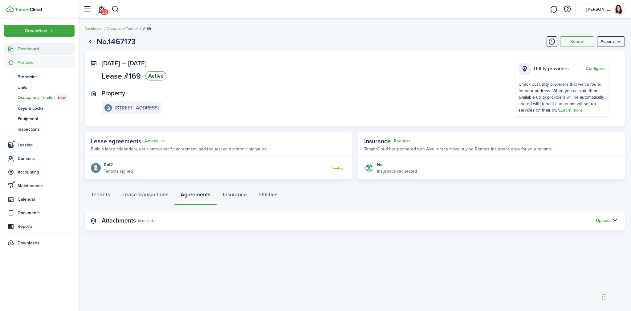
click at [35, 51] on span "Dashboard" at bounding box center [46, 49] width 57 height 6
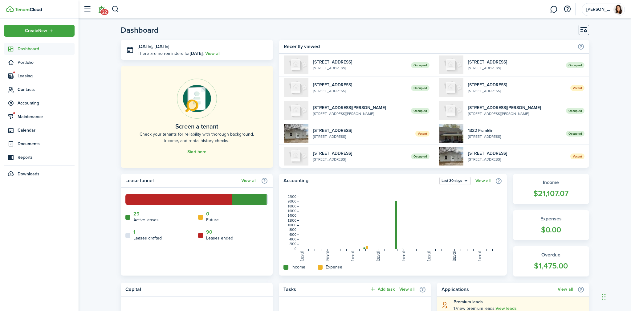
click at [101, 10] on span "22" at bounding box center [105, 12] width 8 height 6
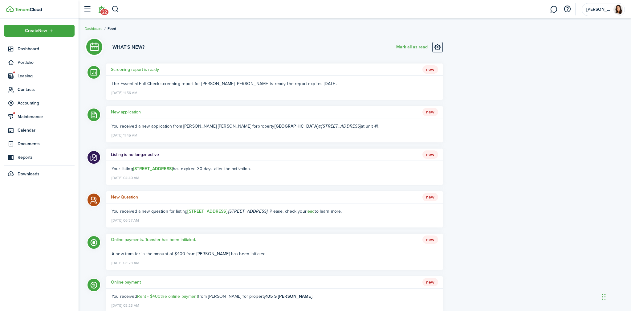
click at [315, 212] on link "lead" at bounding box center [311, 211] width 8 height 6
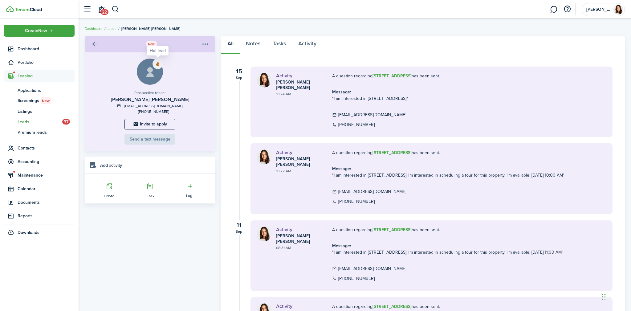
click at [157, 65] on button "button" at bounding box center [158, 64] width 10 height 10
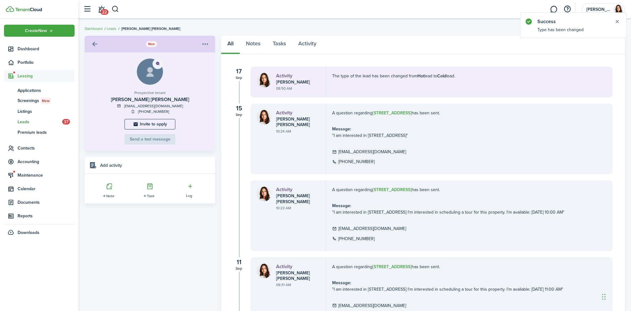
click at [207, 44] on menu-btn-icon "Open menu" at bounding box center [205, 44] width 10 height 10
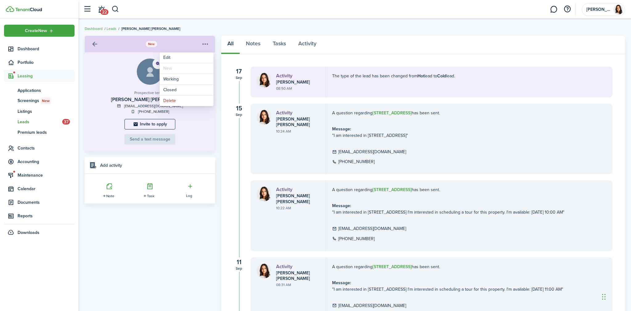
click at [207, 44] on menu-btn-icon "Open menu" at bounding box center [205, 44] width 10 height 10
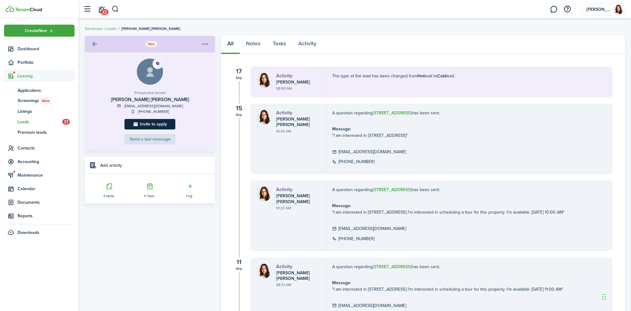
click at [162, 125] on button "Invite to apply" at bounding box center [150, 124] width 51 height 10
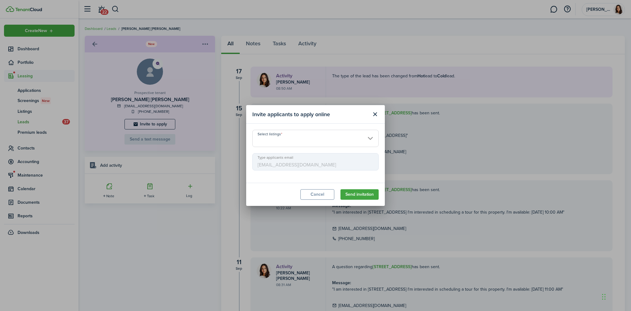
click at [317, 137] on input "Select listings" at bounding box center [316, 138] width 126 height 17
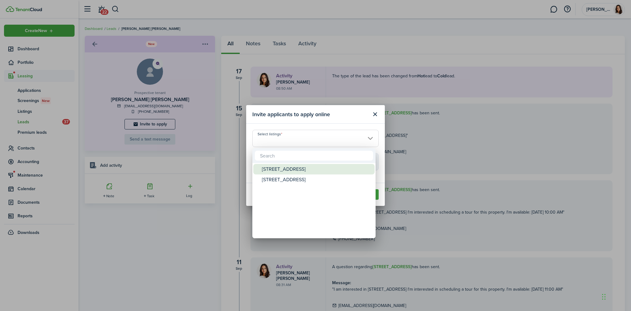
click at [288, 167] on div "[STREET_ADDRESS]" at bounding box center [316, 169] width 109 height 10
type input "[STREET_ADDRESS]"
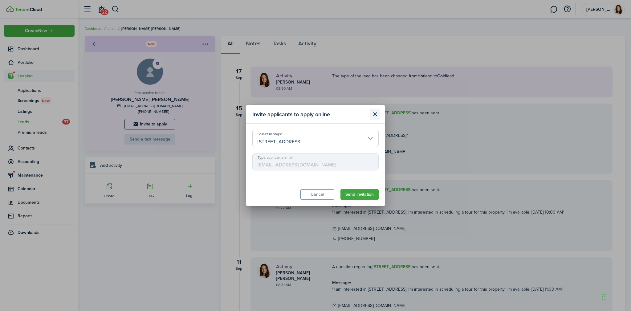
click at [375, 114] on button "Close modal" at bounding box center [375, 114] width 10 height 10
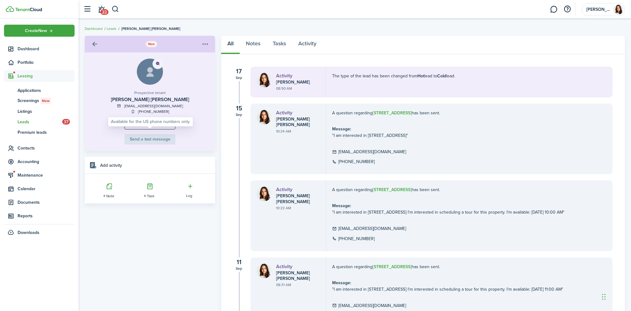
click at [146, 137] on span "Send a text message" at bounding box center [150, 139] width 51 height 6
click at [94, 43] on link at bounding box center [94, 44] width 10 height 10
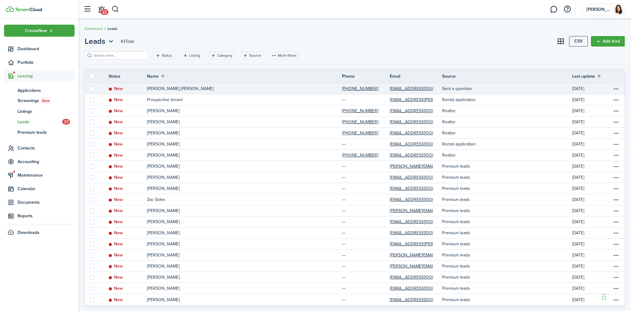
click at [495, 88] on link "Sent a question" at bounding box center [507, 88] width 130 height 11
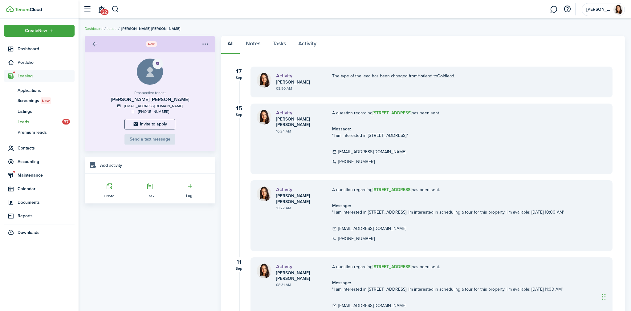
click at [24, 121] on span "Leads" at bounding box center [40, 122] width 45 height 6
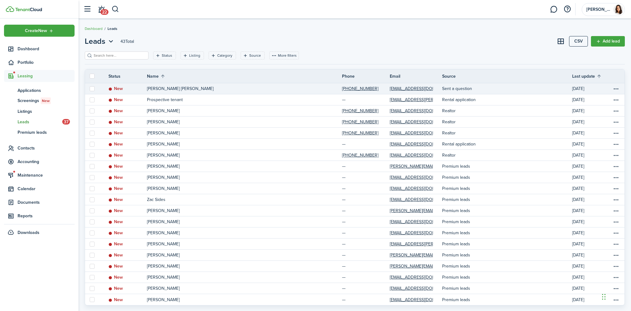
click at [91, 87] on label at bounding box center [92, 88] width 5 height 5
click at [90, 88] on input "checkbox" at bounding box center [89, 88] width 0 height 0
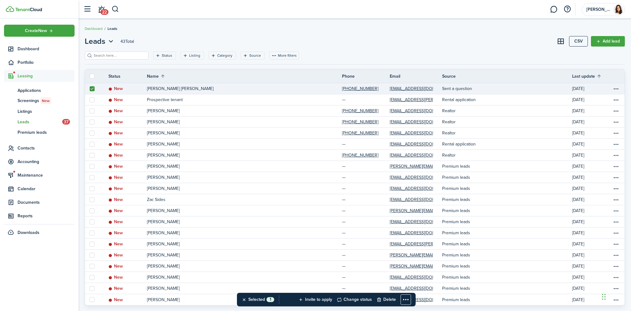
click at [91, 88] on label at bounding box center [92, 88] width 5 height 5
click at [90, 88] on input "checkbox" at bounding box center [89, 88] width 0 height 0
checkbox input "false"
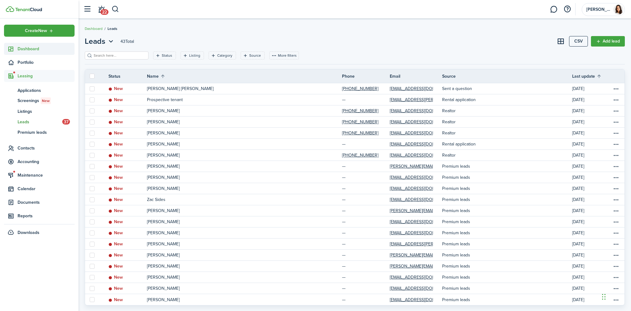
click at [41, 48] on span "Dashboard" at bounding box center [46, 49] width 57 height 6
